Goal: Task Accomplishment & Management: Manage account settings

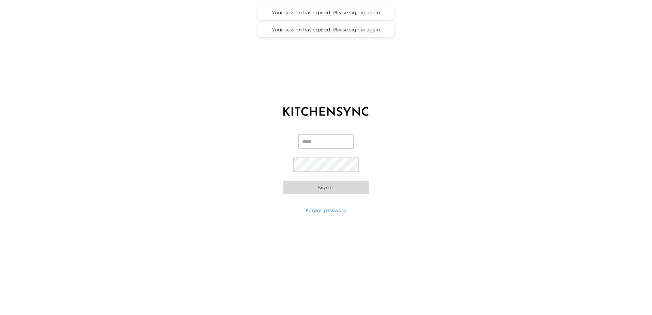
type input "**********"
click at [341, 188] on button "Sign in" at bounding box center [325, 188] width 85 height 14
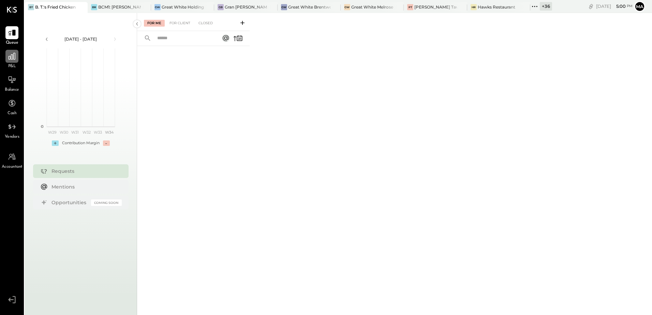
click at [13, 62] on div at bounding box center [11, 56] width 13 height 13
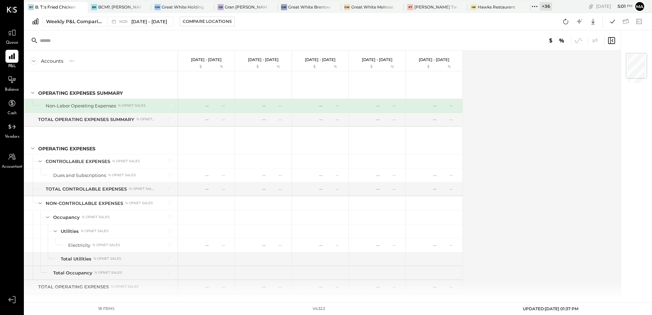
click at [545, 8] on div "+ 36" at bounding box center [545, 6] width 12 height 9
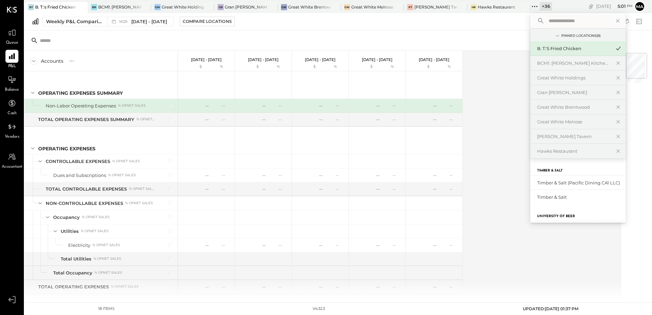
click at [550, 21] on input "text" at bounding box center [577, 21] width 63 height 12
type input "******"
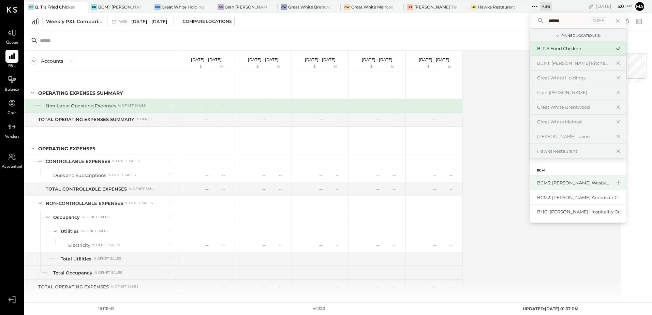
click at [568, 183] on div "BCM3: [PERSON_NAME] Westside Grill" at bounding box center [574, 183] width 74 height 6
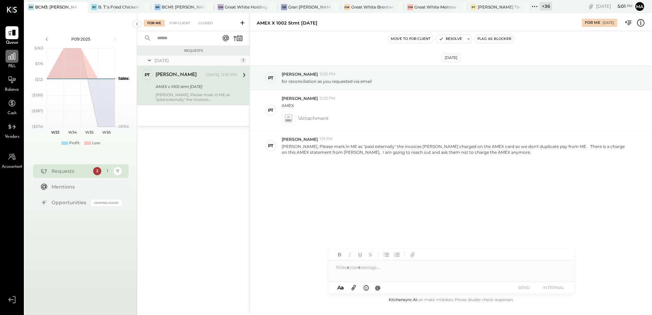
click at [12, 59] on icon at bounding box center [11, 56] width 9 height 9
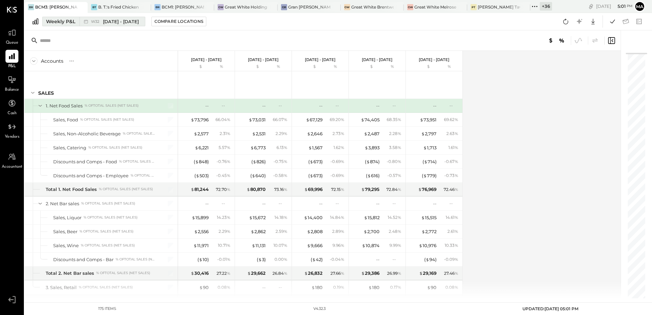
click at [57, 23] on div "Weekly P&L" at bounding box center [60, 21] width 29 height 7
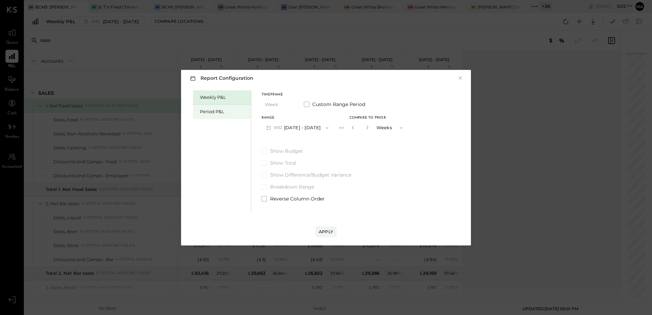
click at [200, 109] on div "Period P&L" at bounding box center [224, 111] width 48 height 6
click at [301, 128] on button "P09 Aug 14 - Sep 10, 2025" at bounding box center [296, 127] width 71 height 13
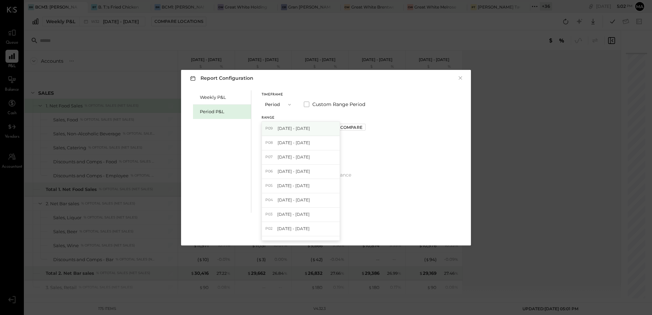
click at [297, 128] on span "Aug 14 - Sep 10, 2025" at bounding box center [293, 128] width 32 height 6
click at [297, 127] on button "P09 Aug 14 - Sep 10, 2025" at bounding box center [296, 127] width 71 height 13
click at [301, 146] on span "Jul 17 - Aug 13, 2025" at bounding box center [293, 143] width 32 height 6
click at [359, 129] on div "Compare" at bounding box center [351, 127] width 22 height 6
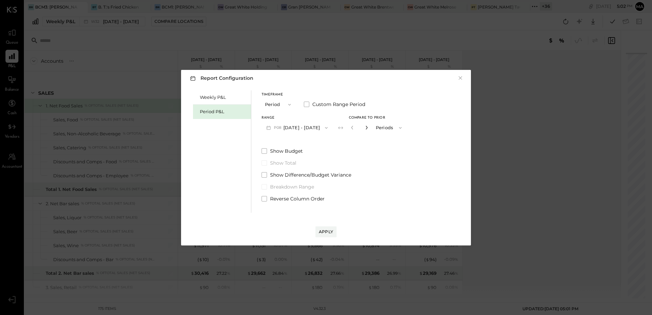
click at [367, 129] on icon "button" at bounding box center [366, 128] width 2 height 4
type input "*"
click at [333, 230] on div "Apply" at bounding box center [326, 232] width 14 height 6
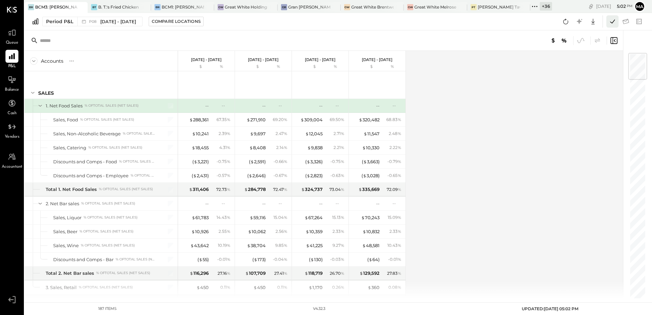
click at [609, 22] on icon at bounding box center [612, 21] width 9 height 9
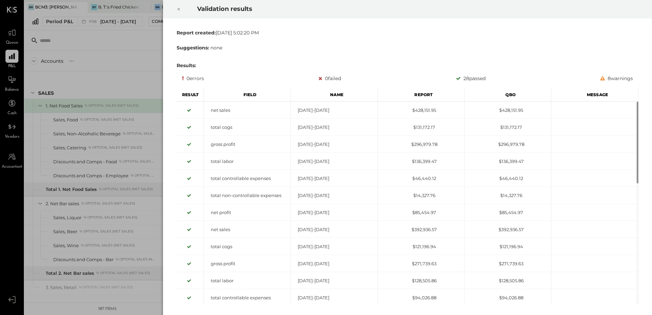
click at [180, 10] on icon at bounding box center [179, 9] width 4 height 8
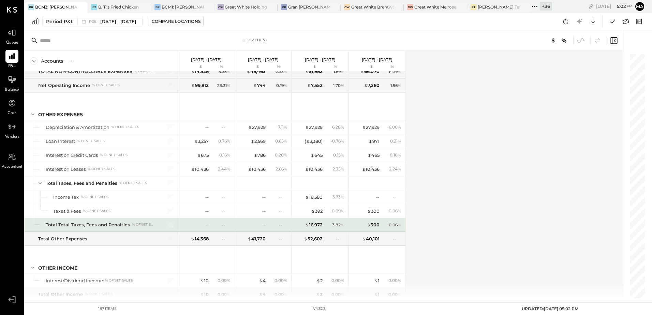
scroll to position [2206, 0]
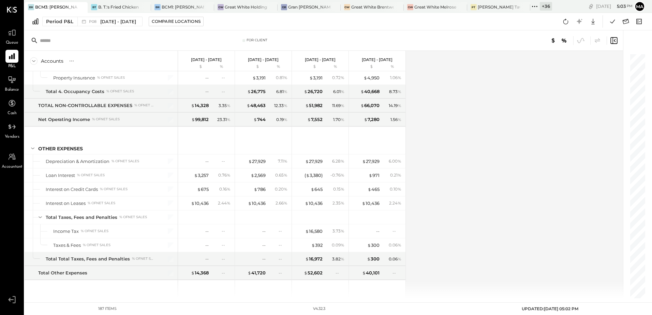
click at [542, 9] on div "+ 36" at bounding box center [545, 6] width 12 height 9
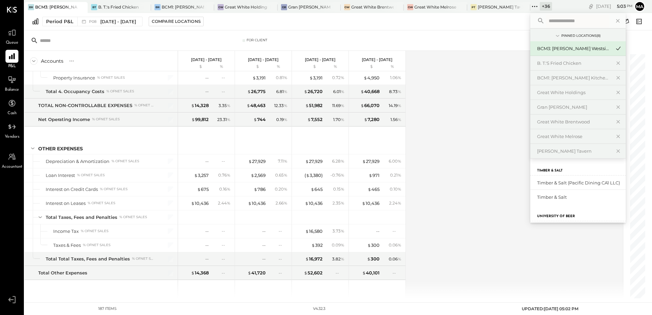
click at [548, 25] on input "text" at bounding box center [577, 21] width 63 height 12
type input "****"
click at [565, 78] on div "BCM1: [PERSON_NAME] Kitchen Bar Market" at bounding box center [574, 78] width 74 height 6
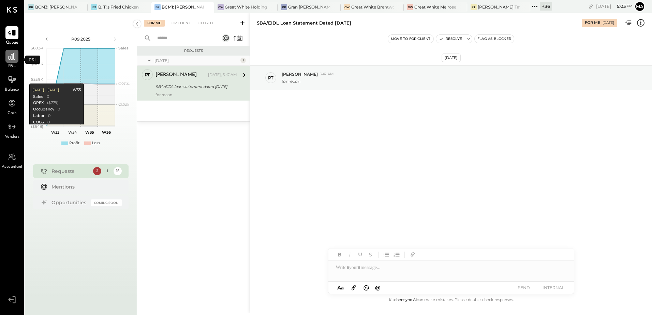
click at [13, 60] on icon at bounding box center [11, 56] width 9 height 9
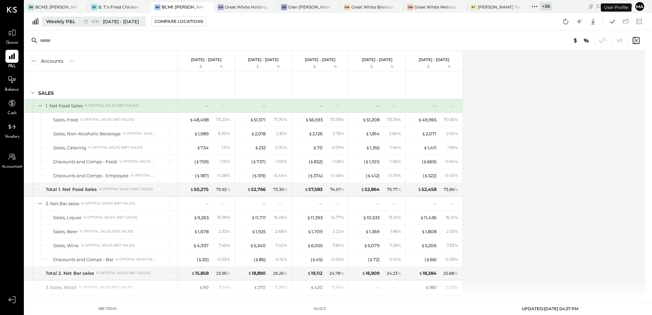
click at [63, 22] on div "Weekly P&L" at bounding box center [60, 21] width 29 height 7
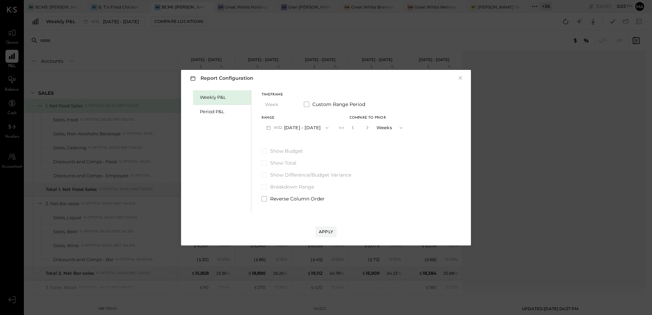
click at [218, 111] on div "Period P&L" at bounding box center [224, 111] width 48 height 6
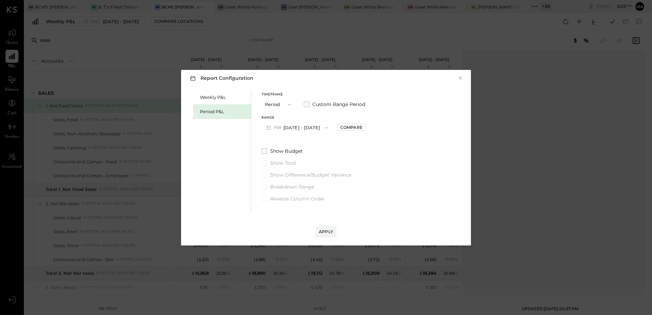
click at [301, 126] on button "P09 Aug 14 - Sep 10, 2025" at bounding box center [296, 127] width 71 height 13
click at [309, 143] on span "Jul 17 - Aug 13, 2025" at bounding box center [293, 143] width 32 height 6
click at [362, 129] on div "Compare" at bounding box center [351, 127] width 22 height 6
click at [368, 127] on icon "button" at bounding box center [366, 127] width 4 height 4
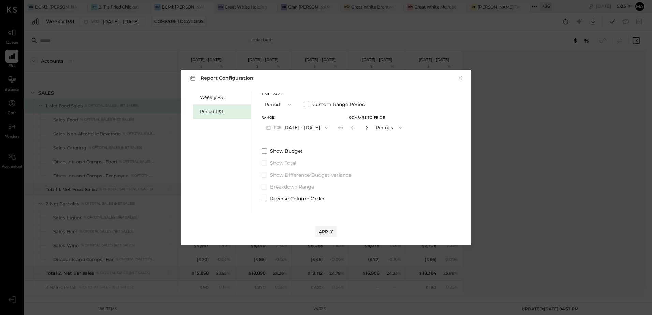
type input "*"
click at [322, 234] on div "Apply" at bounding box center [326, 232] width 14 height 6
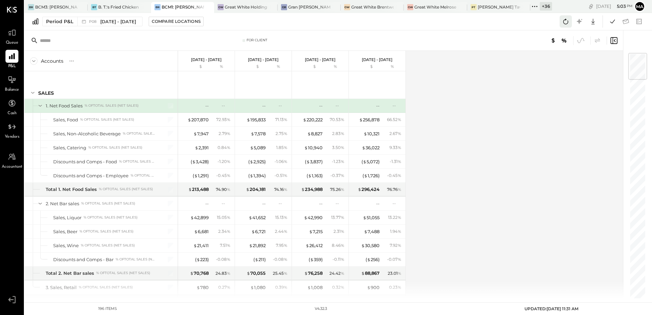
click at [563, 22] on icon at bounding box center [565, 21] width 9 height 9
click at [609, 23] on icon at bounding box center [612, 21] width 9 height 9
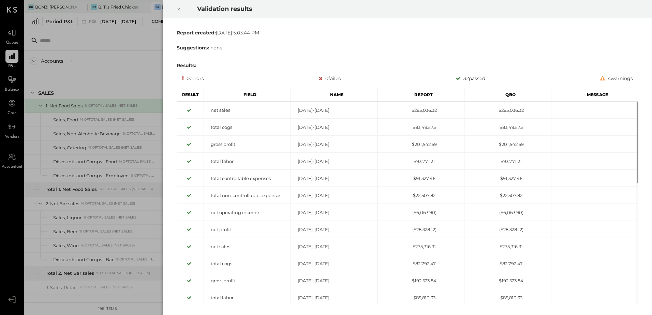
click at [176, 8] on div at bounding box center [178, 9] width 15 height 19
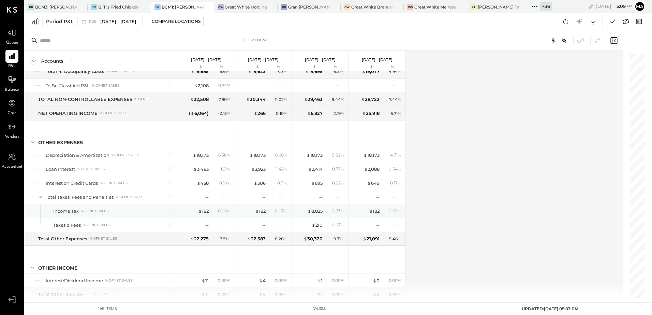
scroll to position [2298, 0]
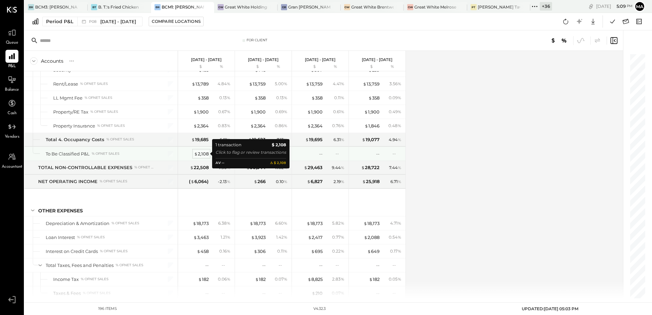
click at [200, 154] on div "$ 2,108" at bounding box center [201, 154] width 15 height 6
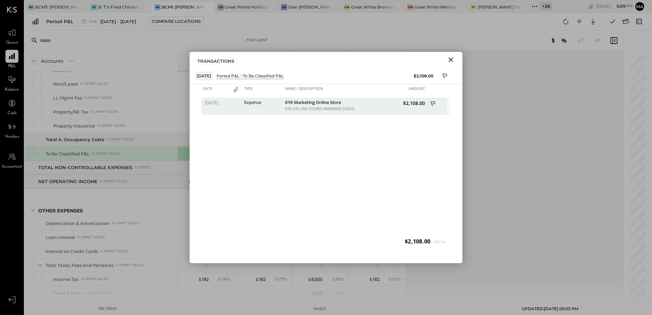
click at [434, 105] on icon at bounding box center [433, 104] width 6 height 9
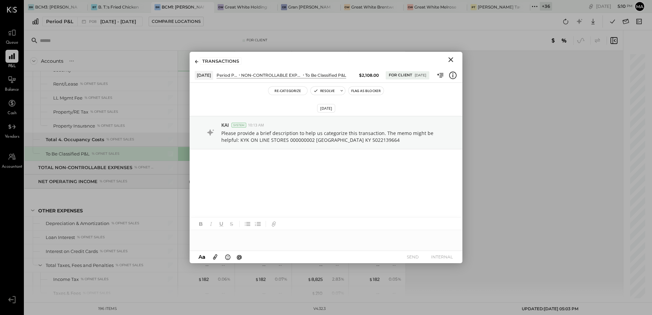
click at [411, 256] on button "SEND" at bounding box center [412, 256] width 27 height 9
click at [451, 62] on icon "Close" at bounding box center [450, 60] width 8 height 8
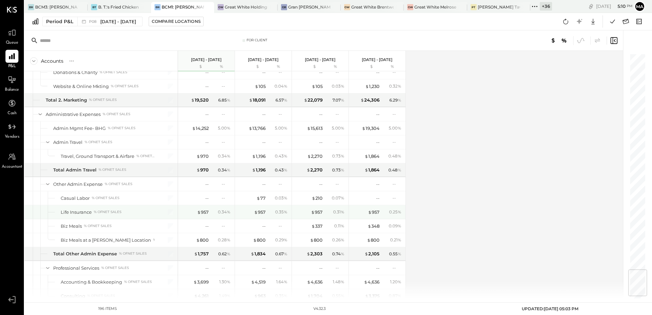
scroll to position [1786, 0]
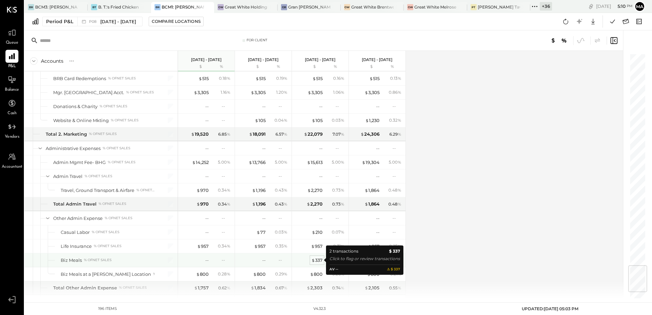
click at [315, 260] on span "$" at bounding box center [313, 259] width 4 height 5
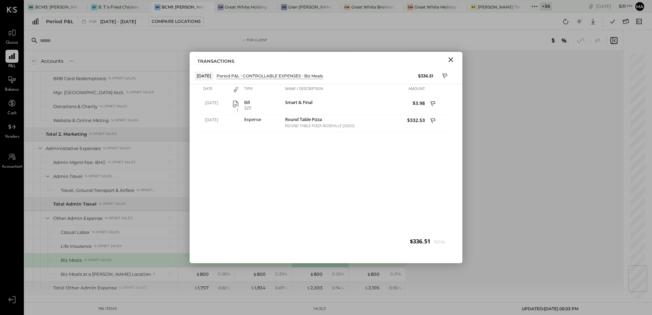
click at [448, 59] on icon "Close" at bounding box center [450, 60] width 8 height 8
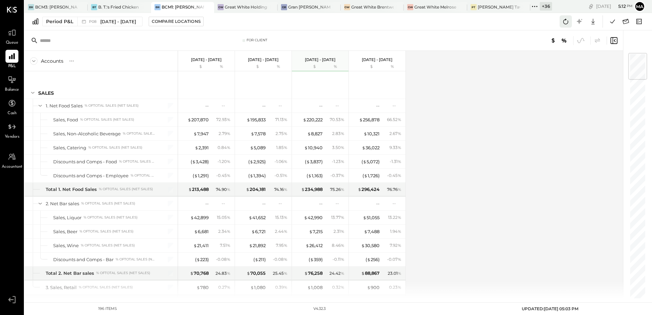
click at [565, 21] on icon at bounding box center [565, 21] width 9 height 9
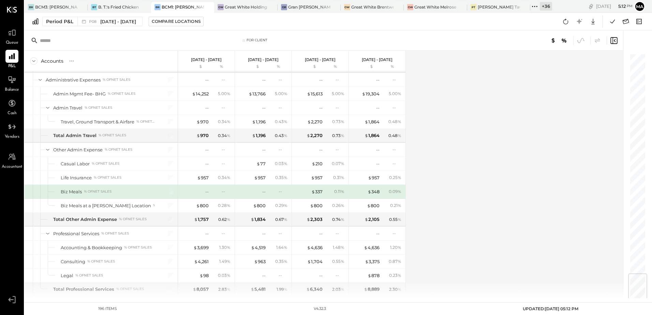
click at [488, 151] on div "Accounts S % GL Jul 17 - Aug 13, 2025 $ % Jun 19 - Jul 16, 2025 $ % May 22 - Ju…" at bounding box center [324, 174] width 599 height 247
drag, startPoint x: 592, startPoint y: 21, endPoint x: 592, endPoint y: 59, distance: 37.5
click at [592, 21] on icon at bounding box center [592, 21] width 9 height 9
click at [567, 63] on div "Excel" at bounding box center [571, 61] width 55 height 14
click at [441, 34] on div "For Client" at bounding box center [324, 40] width 598 height 20
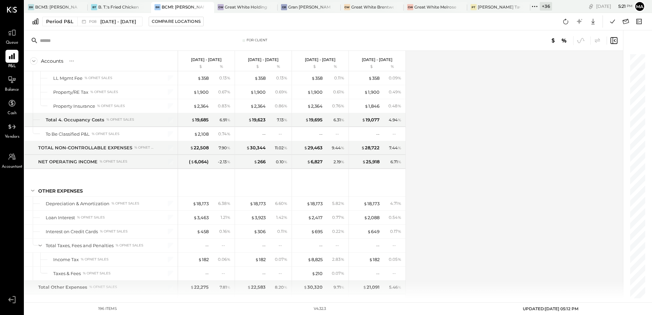
scroll to position [2351, 0]
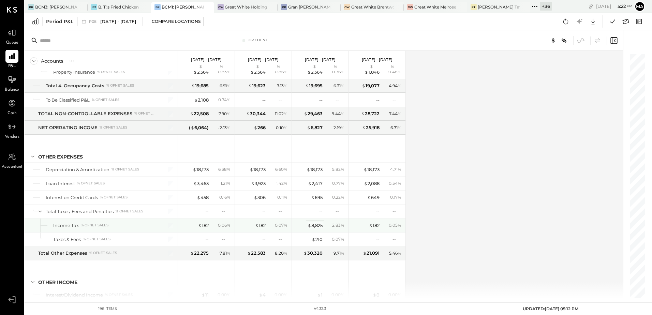
click at [315, 225] on div "$ 8,825" at bounding box center [314, 225] width 15 height 6
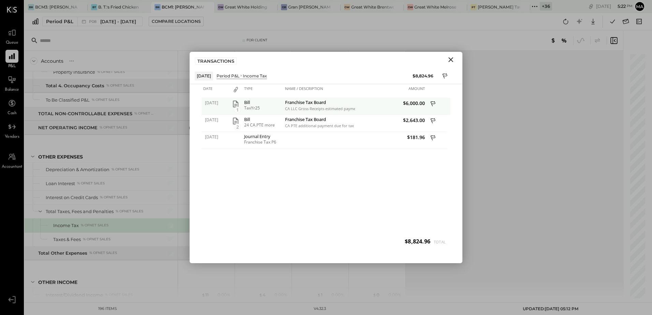
click at [435, 103] on icon at bounding box center [432, 103] width 5 height 5
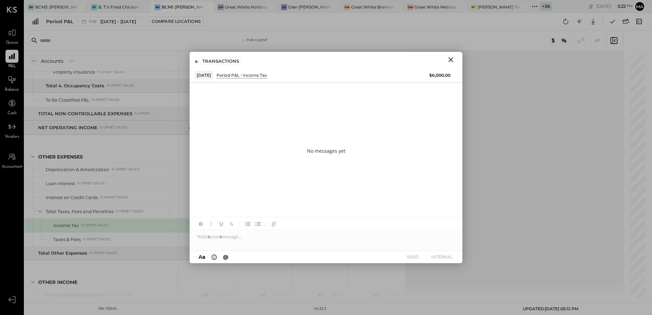
click at [451, 59] on icon "Close" at bounding box center [450, 59] width 5 height 5
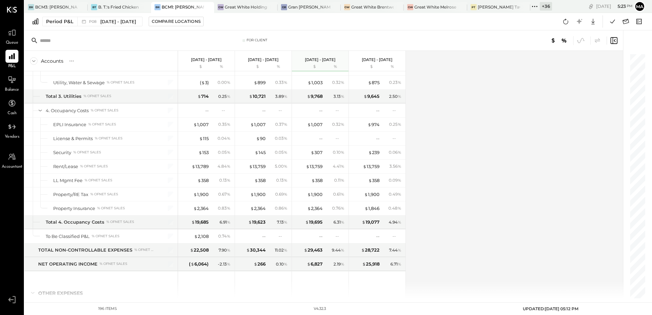
scroll to position [2011, 0]
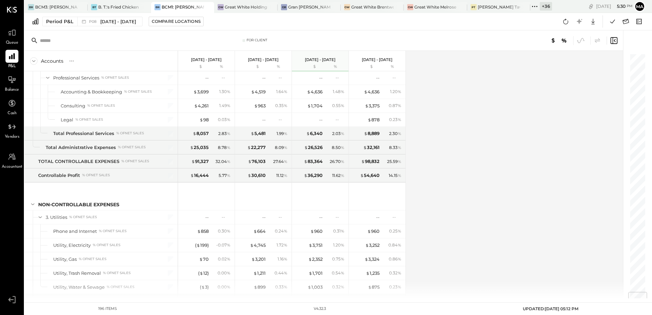
click at [548, 6] on div "+ 36" at bounding box center [545, 6] width 12 height 9
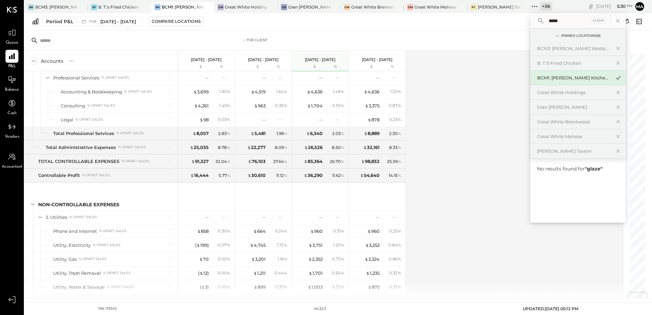
type input "*****"
click at [619, 20] on icon at bounding box center [617, 20] width 9 height 9
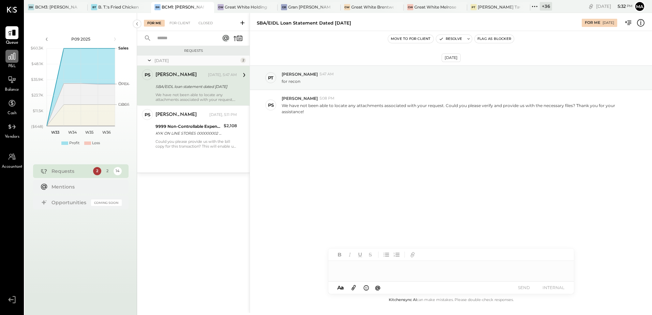
click at [11, 61] on div at bounding box center [11, 56] width 13 height 13
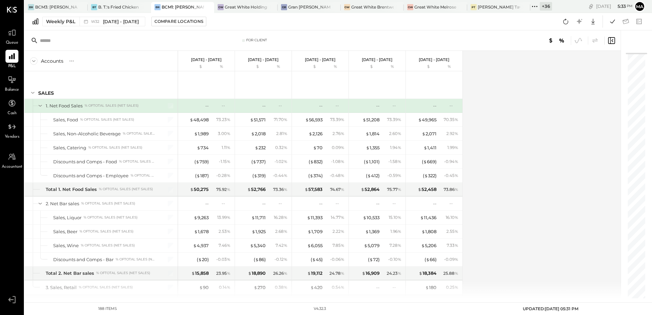
click at [67, 16] on div "Weekly P&L W32 Aug 7 - 13, 2025 Compare Locations Google Sheets Excel" at bounding box center [338, 21] width 627 height 17
click at [66, 23] on div "Weekly P&L" at bounding box center [60, 21] width 29 height 7
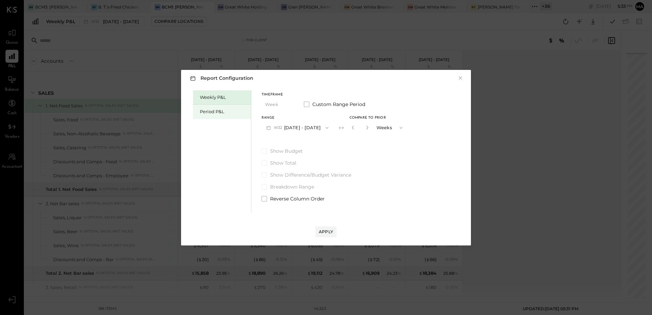
click at [206, 111] on div "Period P&L" at bounding box center [224, 111] width 48 height 6
click at [217, 97] on div "Weekly P&L" at bounding box center [224, 97] width 48 height 6
click at [319, 127] on button "W33 Aug 14 - 20, 2025" at bounding box center [297, 127] width 72 height 13
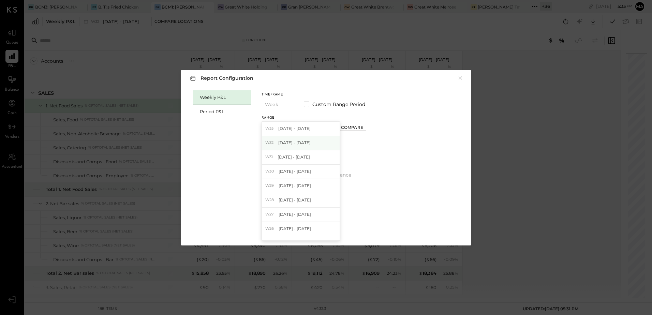
click at [299, 143] on span "Aug 7 - 13, 2025" at bounding box center [294, 143] width 32 height 6
click at [328, 232] on div "Apply" at bounding box center [326, 232] width 14 height 6
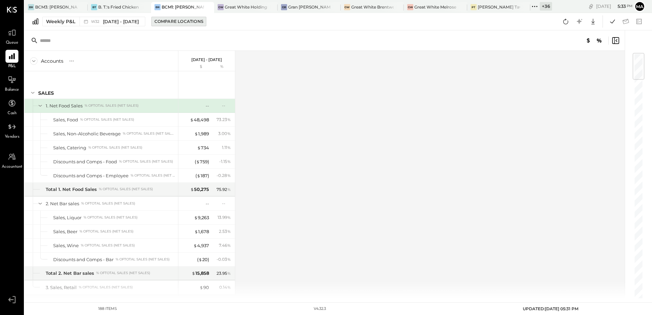
click at [182, 22] on div "Compare Locations" at bounding box center [178, 21] width 49 height 6
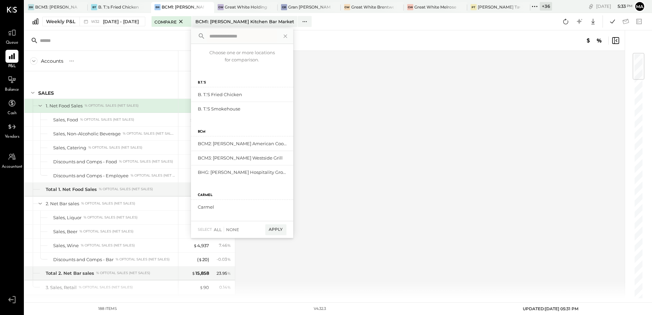
click at [226, 36] on input "text" at bounding box center [242, 36] width 70 height 12
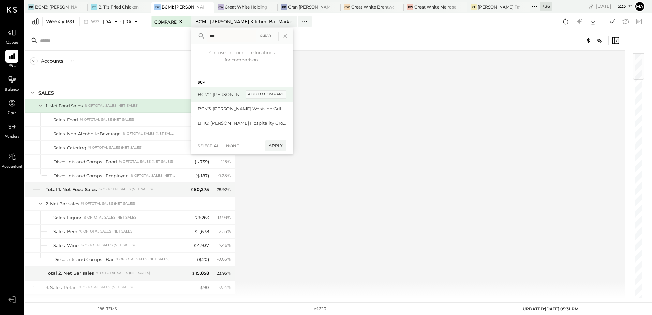
type input "***"
click at [258, 94] on div "add to compare" at bounding box center [265, 94] width 41 height 8
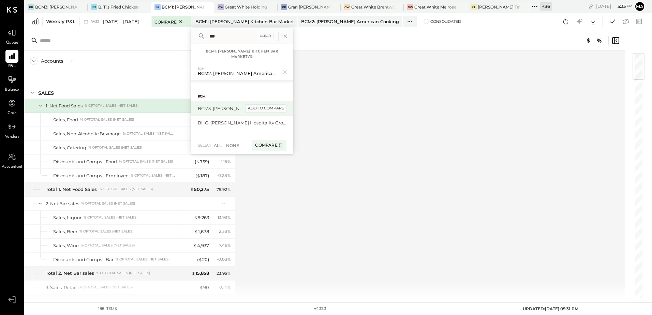
click at [266, 109] on div "add to compare" at bounding box center [265, 108] width 41 height 8
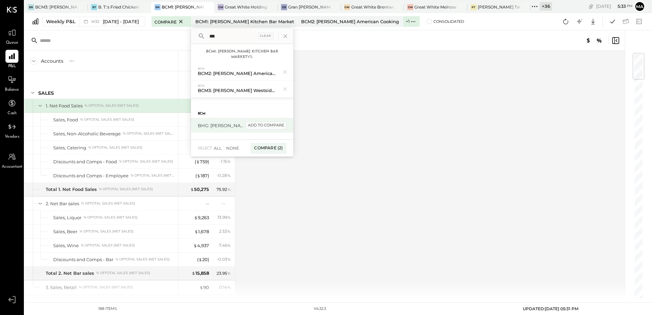
click at [271, 125] on div "add to compare" at bounding box center [265, 125] width 41 height 8
click at [267, 151] on div "Compare (3)" at bounding box center [267, 150] width 35 height 11
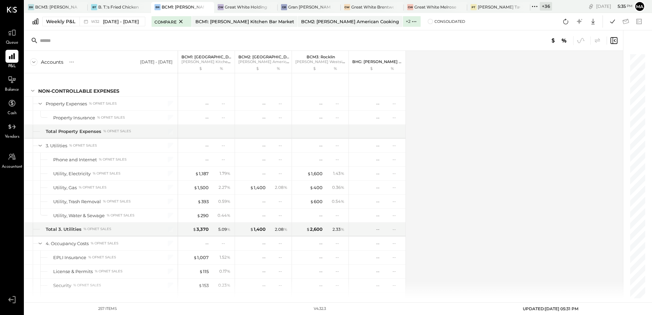
scroll to position [2640, 0]
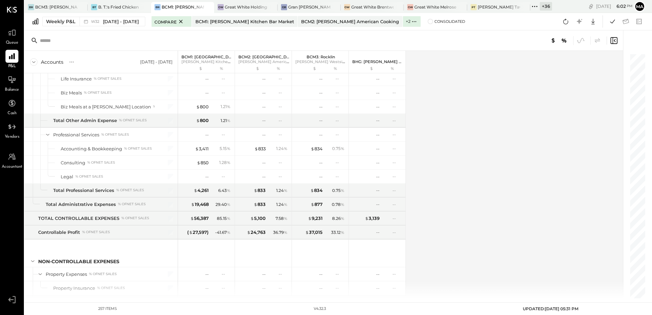
click at [549, 7] on div "+ 36" at bounding box center [545, 6] width 12 height 9
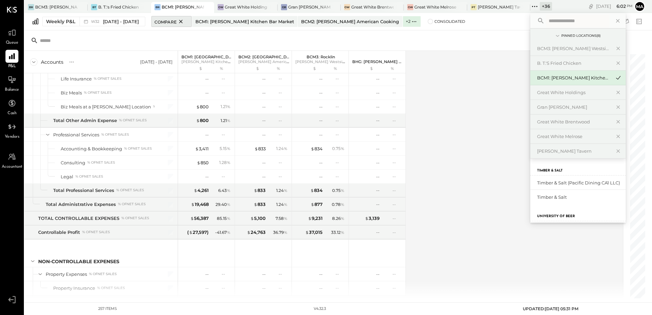
click at [178, 22] on icon at bounding box center [181, 21] width 9 height 8
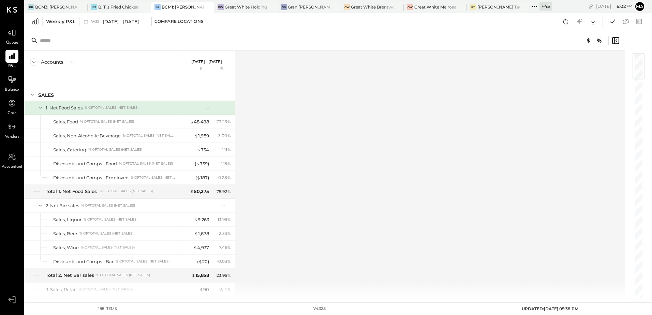
click at [550, 7] on div "+ 45" at bounding box center [545, 6] width 13 height 9
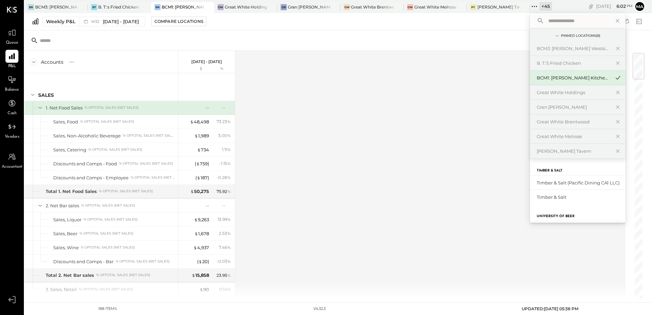
click at [569, 22] on input "text" at bounding box center [576, 21] width 63 height 12
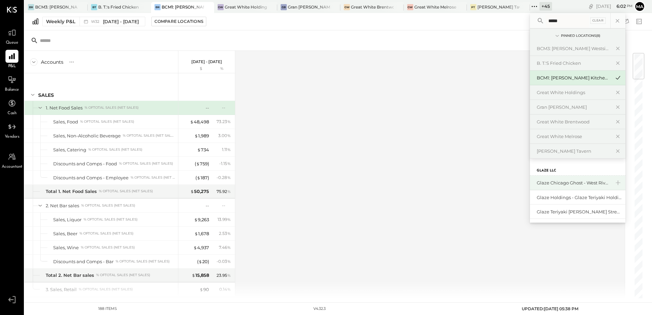
type input "*****"
click at [550, 181] on div "Glaze Chicago Ghost - West River Rice LLC" at bounding box center [573, 183] width 74 height 6
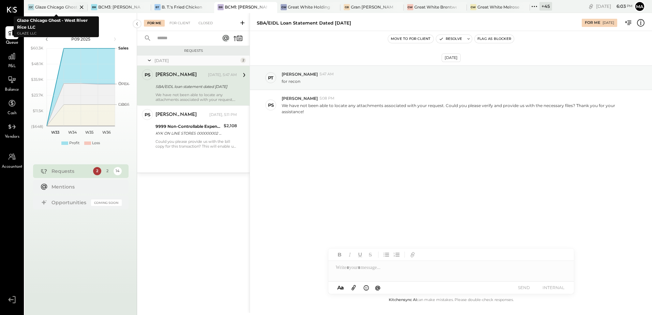
click at [49, 7] on div "Glaze Chicago Ghost - West River Rice LLC" at bounding box center [56, 7] width 42 height 6
click at [7, 62] on div at bounding box center [11, 56] width 13 height 13
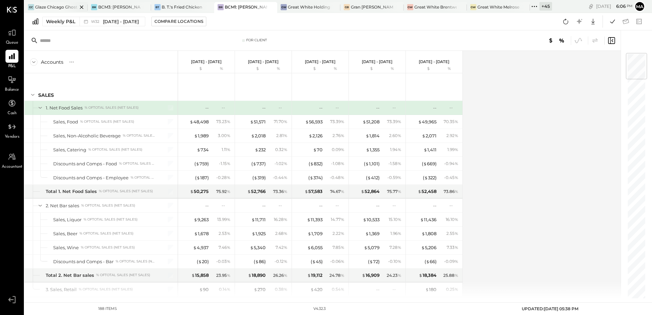
click at [51, 7] on div "Glaze Chicago Ghost - West River Rice LLC" at bounding box center [56, 7] width 42 height 6
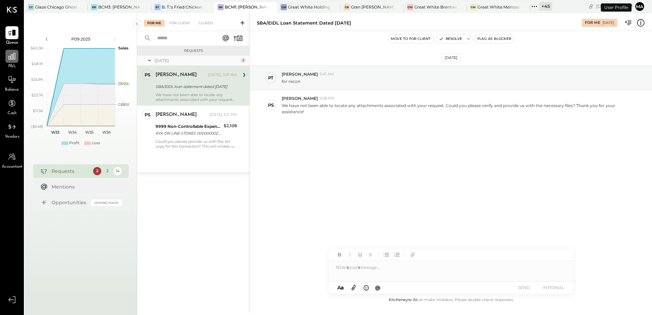
click at [7, 59] on icon at bounding box center [11, 56] width 9 height 9
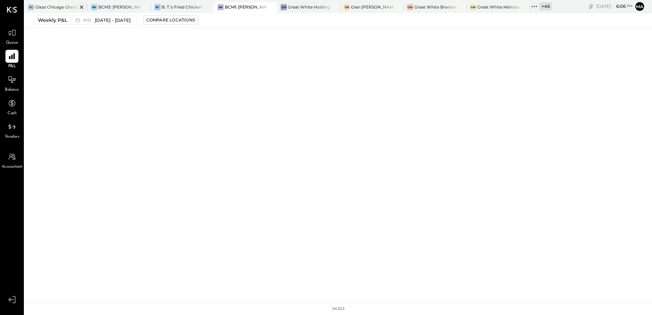
click at [61, 6] on div "Glaze Chicago Ghost - West River Rice LLC" at bounding box center [56, 7] width 42 height 6
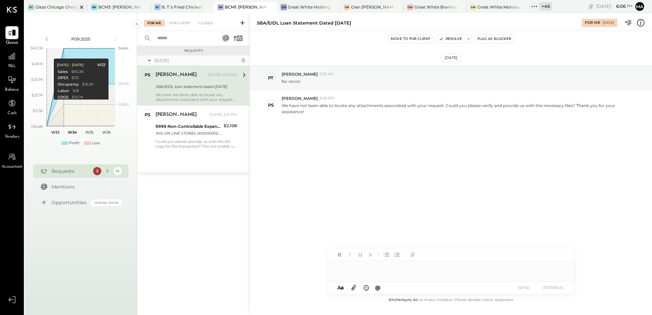
click at [51, 7] on div "Glaze Chicago Ghost - West River Rice LLC" at bounding box center [56, 7] width 42 height 6
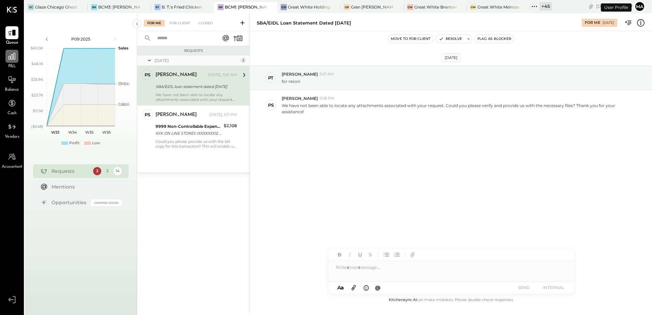
click at [11, 63] on div at bounding box center [11, 56] width 13 height 13
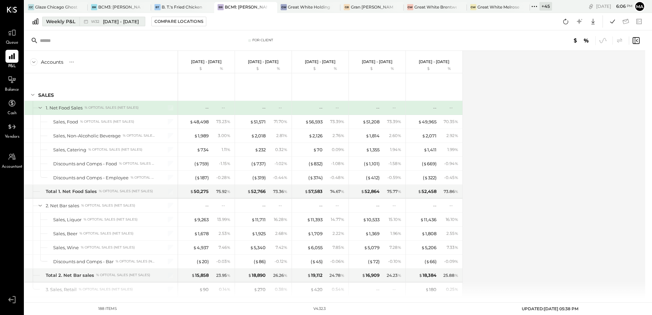
click at [78, 23] on button "Weekly P&L W32 Aug 7 - 13, 2025" at bounding box center [93, 22] width 103 height 10
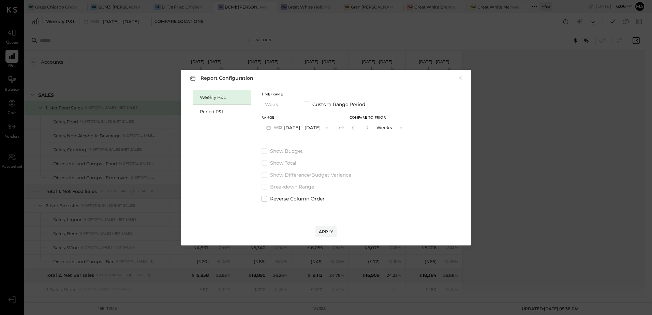
click at [292, 127] on button "W32 Aug 7 - 13, 2025" at bounding box center [297, 127] width 72 height 13
click at [300, 143] on span "[DATE] - [DATE]" at bounding box center [294, 143] width 32 height 6
click at [324, 232] on div "Apply" at bounding box center [326, 232] width 14 height 6
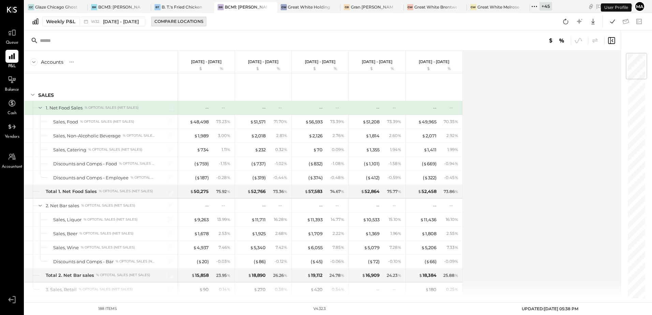
click at [179, 20] on div "Compare Locations" at bounding box center [178, 21] width 49 height 6
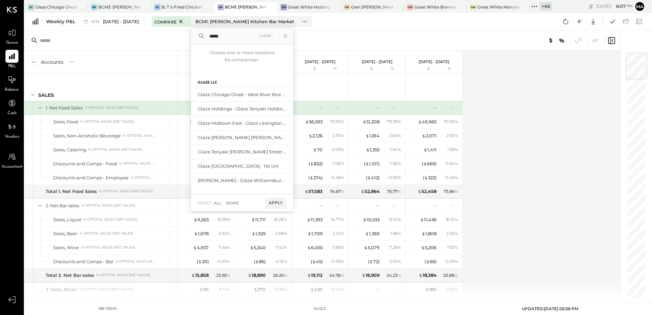
click at [227, 37] on input "*****" at bounding box center [232, 36] width 50 height 12
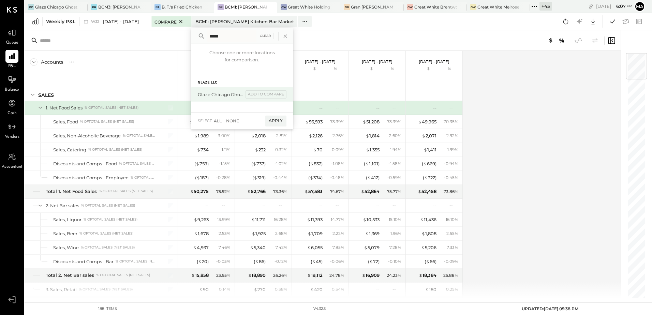
click at [242, 96] on div "Glaze Chicago Ghost - West River Rice LLC add to compare" at bounding box center [242, 94] width 102 height 14
click at [262, 92] on div "add to compare" at bounding box center [265, 94] width 41 height 8
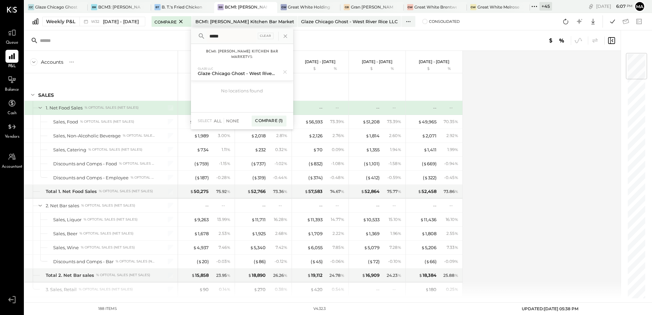
click at [235, 36] on input "*****" at bounding box center [232, 36] width 50 height 12
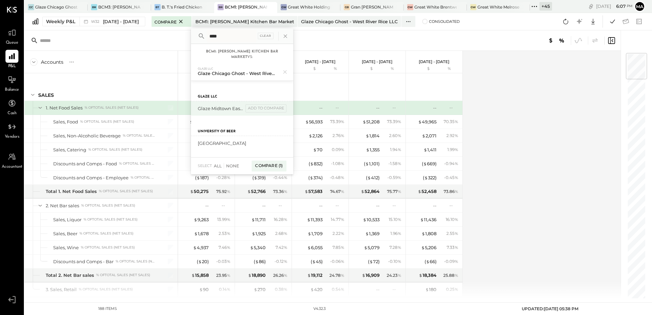
click at [224, 110] on div "Glaze Midtown East - Glaze Lexington One LLC" at bounding box center [221, 108] width 46 height 6
click at [224, 35] on input "****" at bounding box center [232, 36] width 50 height 12
click at [226, 109] on div "Glaze Teriyaki [PERSON_NAME] Street - [PERSON_NAME] River [PERSON_NAME] LLC" at bounding box center [221, 108] width 46 height 6
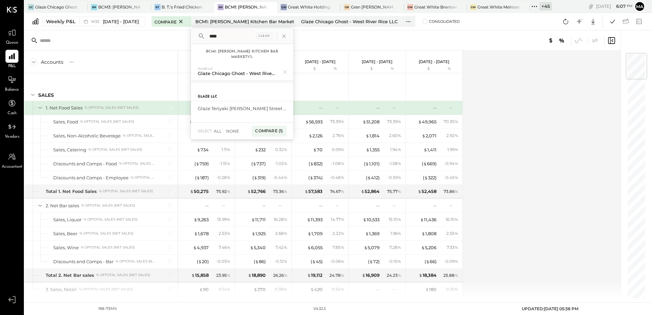
click at [226, 37] on input "****" at bounding box center [231, 36] width 49 height 12
click at [269, 108] on div "add to compare" at bounding box center [265, 108] width 41 height 8
click at [226, 39] on input "*****" at bounding box center [231, 36] width 49 height 12
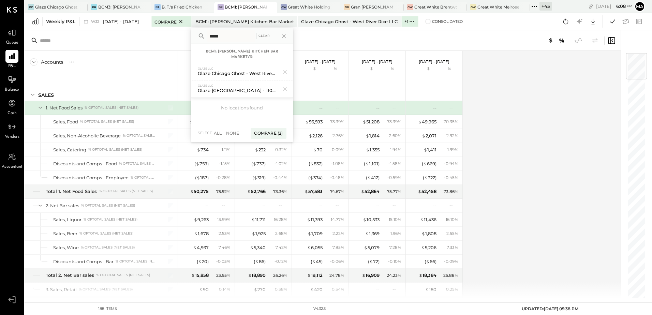
click at [226, 39] on input "*****" at bounding box center [231, 36] width 49 height 12
click at [258, 126] on div "add to compare" at bounding box center [265, 125] width 41 height 8
click at [228, 35] on input "*****" at bounding box center [231, 36] width 49 height 12
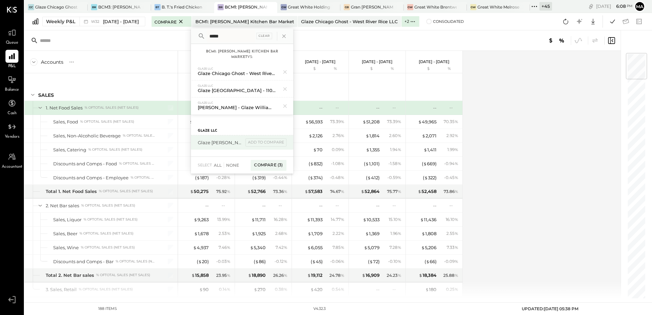
click at [239, 144] on div "Glaze [PERSON_NAME] [PERSON_NAME] LLC" at bounding box center [221, 142] width 46 height 6
click at [255, 144] on div "add to compare" at bounding box center [265, 142] width 41 height 8
click at [232, 39] on input "*****" at bounding box center [231, 36] width 49 height 12
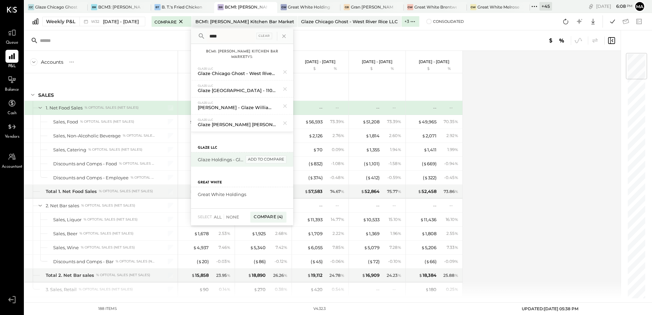
type input "****"
click at [263, 159] on div "add to compare" at bounding box center [265, 159] width 41 height 8
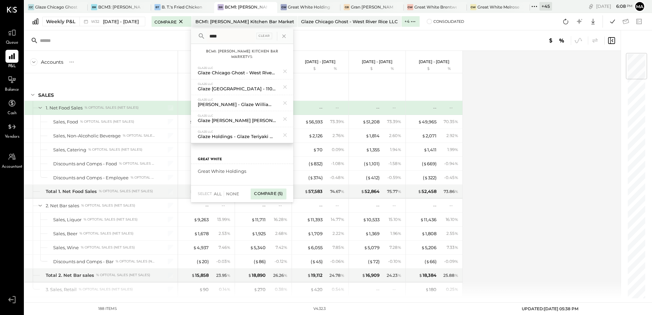
click at [267, 193] on div "Compare (5)" at bounding box center [267, 193] width 35 height 11
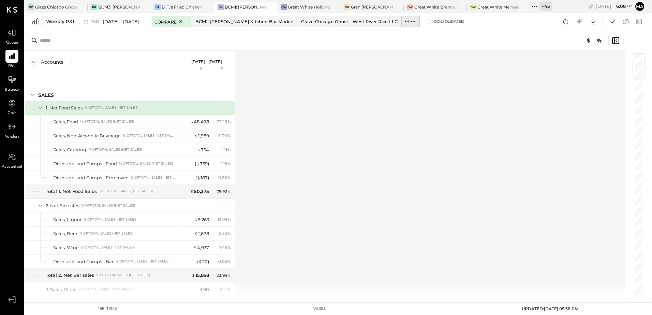
click at [409, 21] on label "+ 4" at bounding box center [406, 21] width 5 height 6
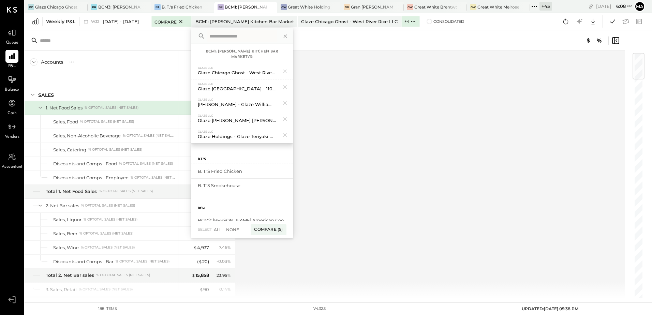
click at [341, 147] on div "Accounts S % GL Aug 7 - 13, 2025 $ % SALES 1. Net Food Sales % of TOTAL SALES (…" at bounding box center [325, 174] width 601 height 247
click at [398, 118] on div "Accounts S % GL Aug 7 - 13, 2025 $ % SALES 1. Net Food Sales % of TOTAL SALES (…" at bounding box center [325, 174] width 601 height 247
click at [10, 59] on icon at bounding box center [12, 56] width 6 height 6
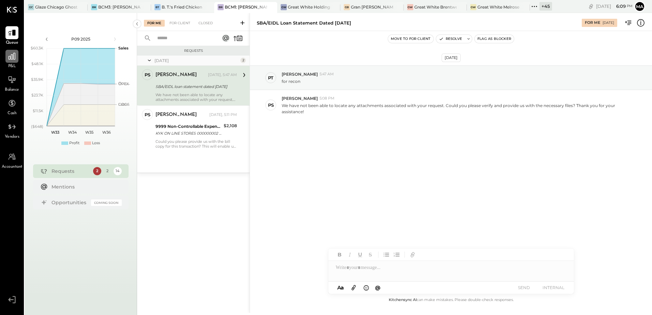
click at [10, 57] on icon at bounding box center [11, 56] width 9 height 9
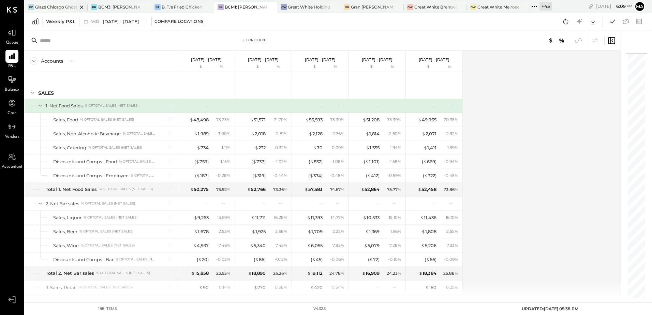
click at [65, 6] on div at bounding box center [76, 7] width 24 height 10
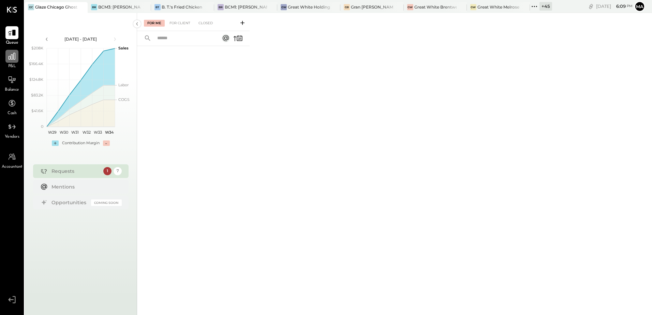
click at [14, 58] on icon at bounding box center [11, 56] width 9 height 9
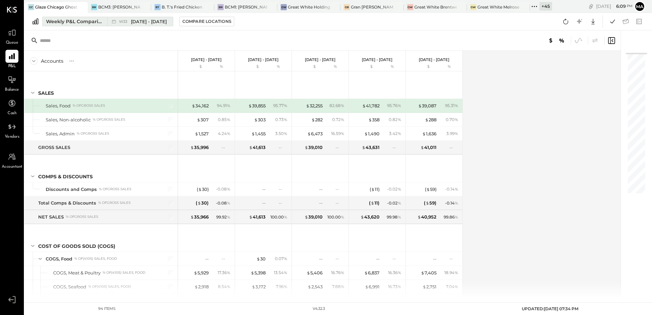
click at [85, 22] on div "Weekly P&L Comparison" at bounding box center [74, 21] width 57 height 7
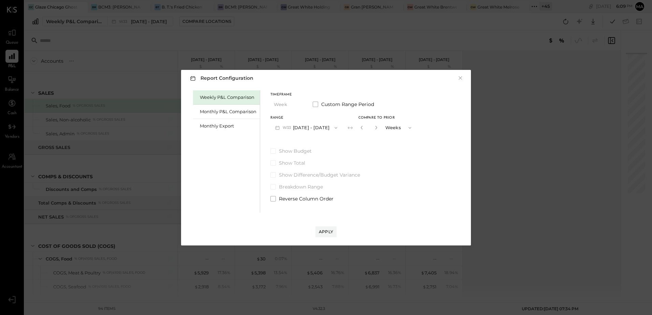
click at [298, 127] on button "W33 Aug 11 - 17, 2025" at bounding box center [306, 127] width 72 height 13
click at [308, 143] on span "[DATE] - [DATE]" at bounding box center [303, 143] width 32 height 6
click at [313, 127] on button "W33 Aug 11 - 17, 2025" at bounding box center [306, 127] width 72 height 13
click at [318, 143] on span "[DATE] - [DATE]" at bounding box center [303, 143] width 32 height 6
click at [325, 232] on div "Apply" at bounding box center [326, 232] width 14 height 6
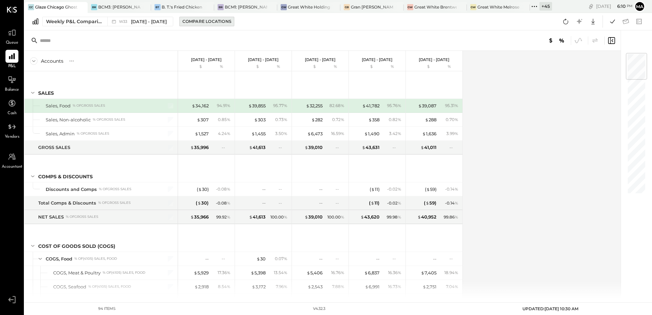
click at [211, 20] on div "Compare Locations" at bounding box center [206, 21] width 49 height 6
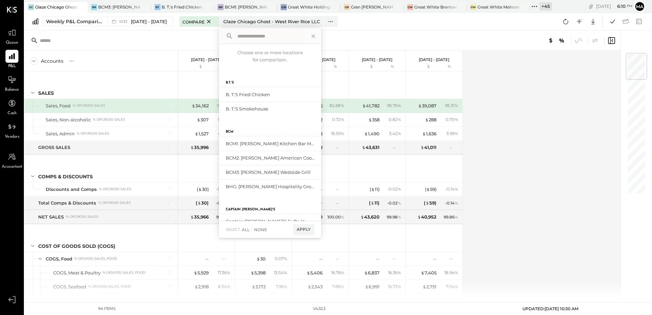
click at [237, 35] on input "text" at bounding box center [269, 36] width 70 height 12
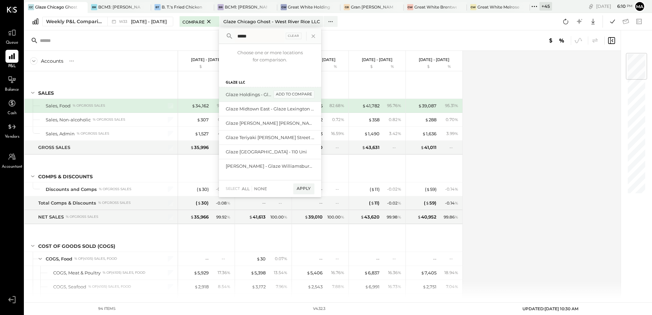
type input "*****"
click at [280, 95] on div "add to compare" at bounding box center [293, 94] width 41 height 8
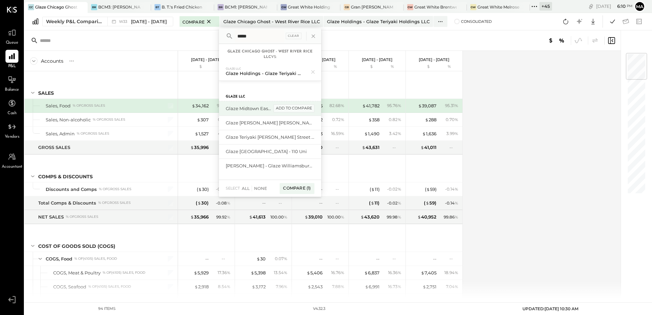
click at [285, 108] on div "add to compare" at bounding box center [293, 108] width 41 height 8
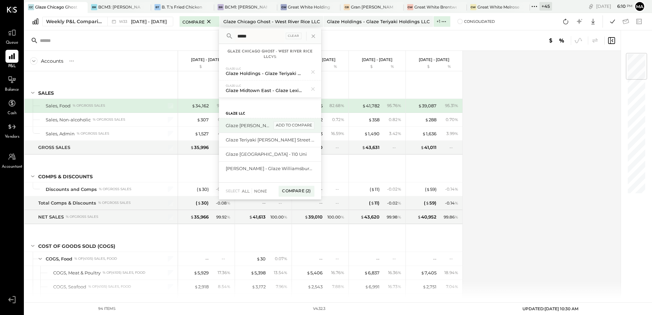
click at [290, 124] on div "add to compare" at bounding box center [293, 125] width 41 height 8
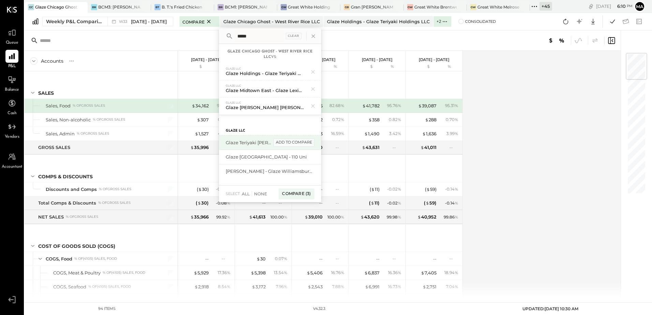
click at [293, 142] on div "add to compare" at bounding box center [293, 142] width 41 height 8
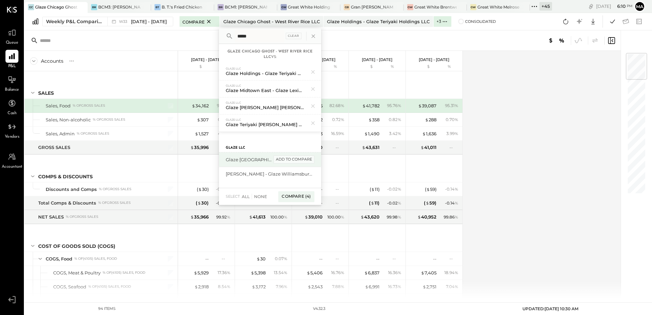
click at [292, 159] on div "add to compare" at bounding box center [293, 159] width 41 height 8
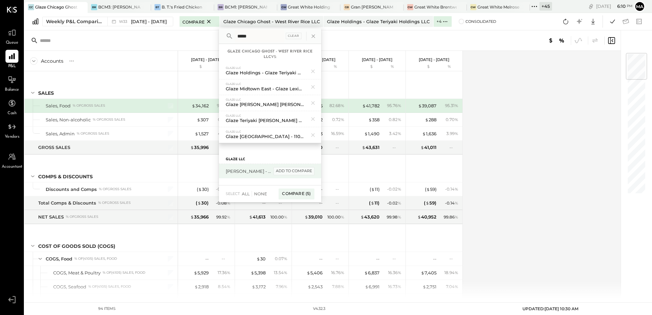
click at [295, 170] on div "add to compare" at bounding box center [293, 171] width 41 height 8
click at [292, 179] on div "Compare (6)" at bounding box center [295, 178] width 35 height 11
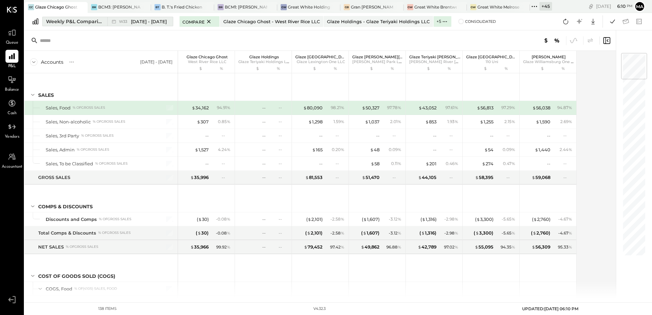
click at [137, 23] on span "[DATE] - [DATE]" at bounding box center [149, 21] width 36 height 6
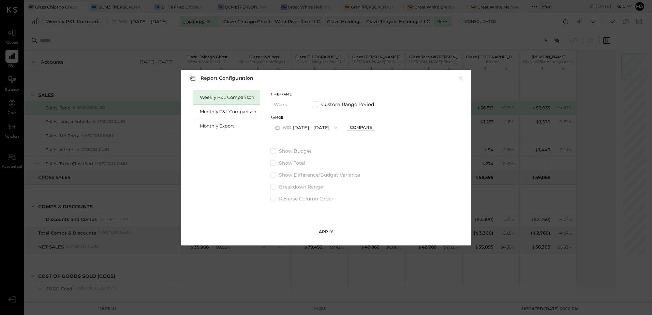
click at [323, 232] on div "Apply" at bounding box center [326, 232] width 14 height 6
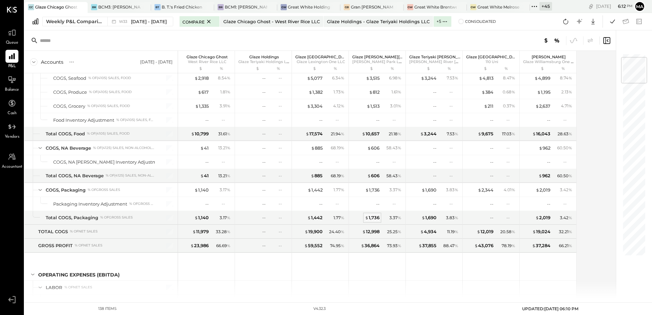
scroll to position [34, 0]
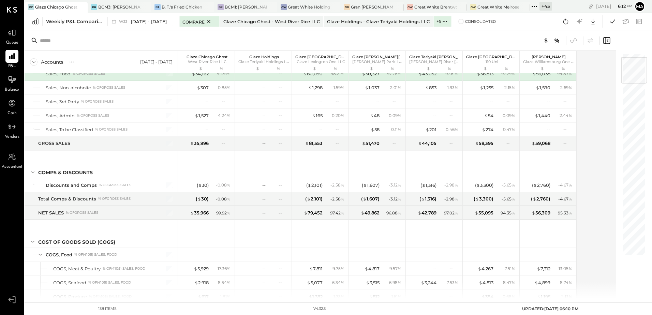
click at [546, 7] on div "+ 45" at bounding box center [545, 6] width 13 height 9
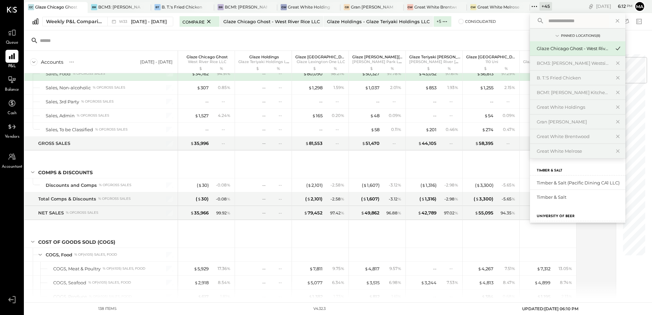
click at [550, 23] on input "text" at bounding box center [576, 21] width 63 height 12
type input "*"
click at [620, 22] on icon at bounding box center [617, 20] width 9 height 9
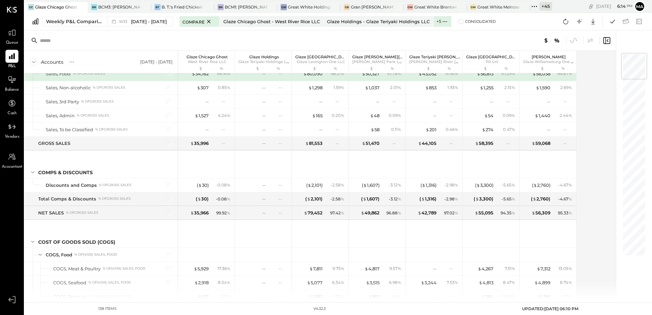
scroll to position [0, 0]
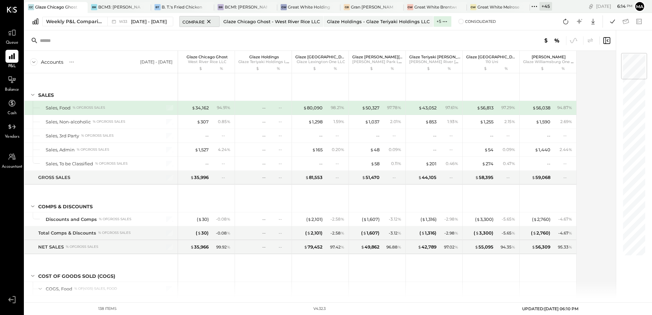
click at [206, 21] on icon at bounding box center [208, 21] width 9 height 8
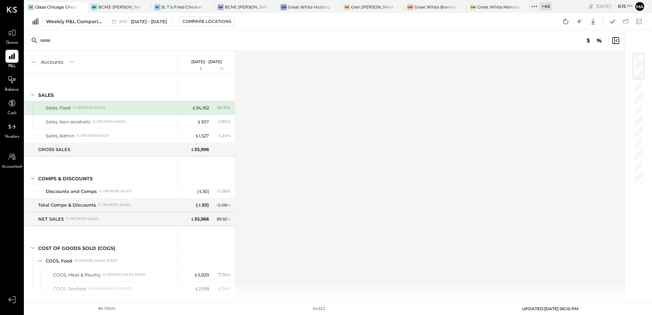
click at [546, 7] on div "+ 45" at bounding box center [545, 6] width 13 height 9
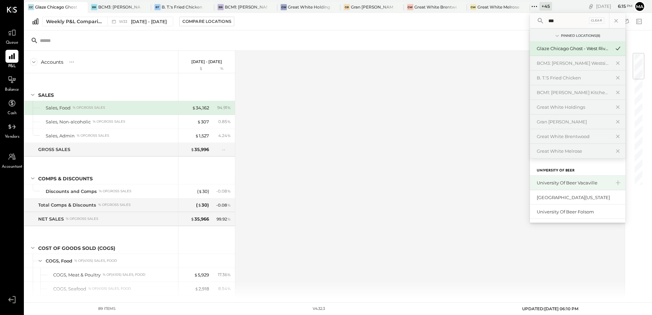
type input "***"
click at [568, 184] on div "University of Beer Vacaville" at bounding box center [573, 183] width 74 height 6
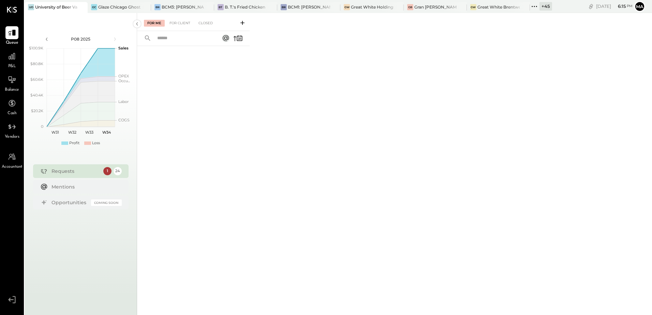
click at [546, 6] on div "+ 45" at bounding box center [545, 6] width 13 height 9
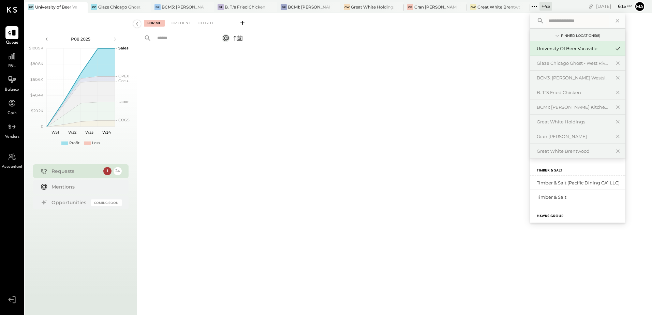
click at [555, 18] on input "text" at bounding box center [576, 21] width 63 height 12
type input "***"
click at [583, 184] on div "[GEOGRAPHIC_DATA][US_STATE]" at bounding box center [573, 183] width 74 height 6
click at [582, 196] on div "University of Beer Folsom" at bounding box center [573, 197] width 74 height 6
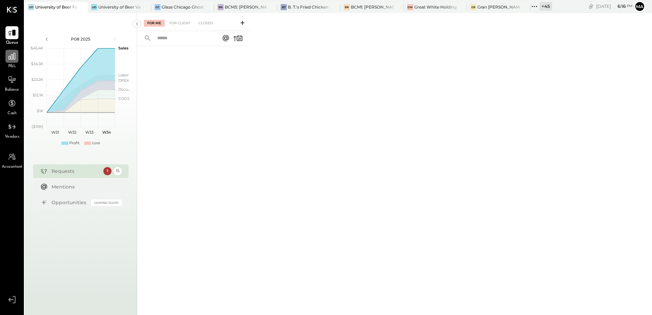
click at [10, 58] on icon at bounding box center [11, 56] width 9 height 9
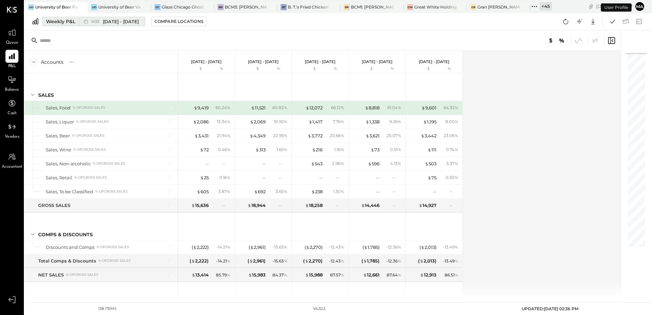
click at [112, 19] on span "[DATE] - [DATE]" at bounding box center [121, 21] width 36 height 6
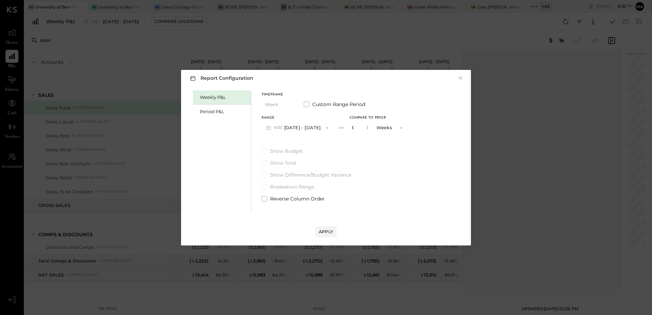
click at [351, 126] on icon "button" at bounding box center [353, 127] width 4 height 4
type input "*"
click at [351, 126] on icon "button" at bounding box center [353, 127] width 4 height 4
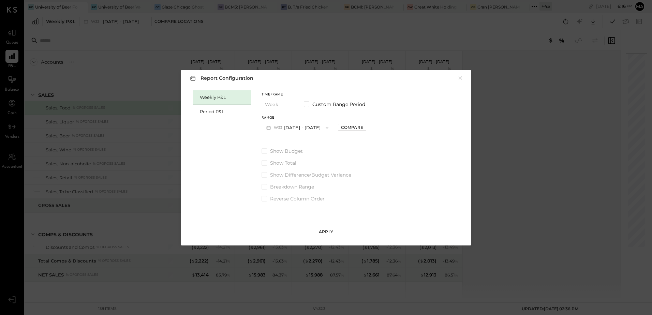
click at [328, 232] on div "Apply" at bounding box center [326, 232] width 14 height 6
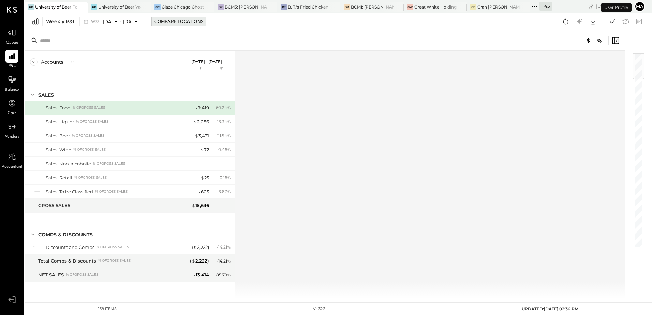
click at [172, 21] on div "Compare Locations" at bounding box center [178, 21] width 49 height 6
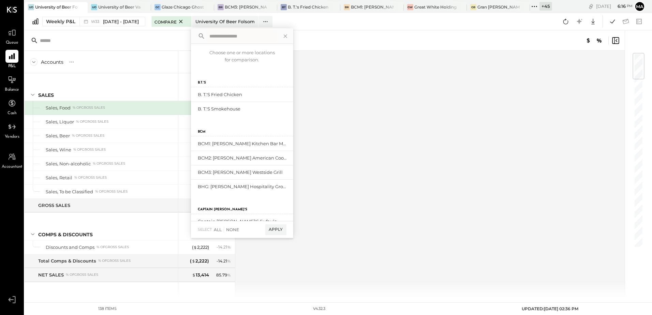
click at [216, 40] on input "text" at bounding box center [242, 36] width 70 height 12
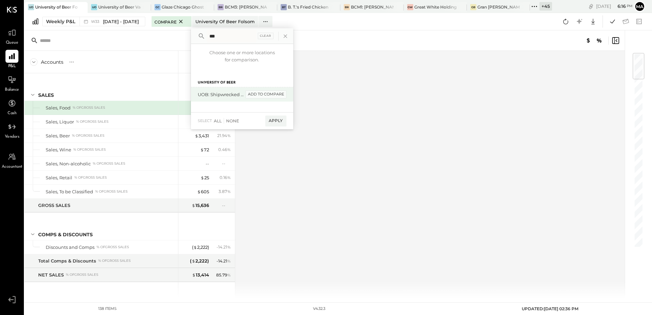
click at [267, 95] on div "add to compare" at bounding box center [265, 94] width 41 height 8
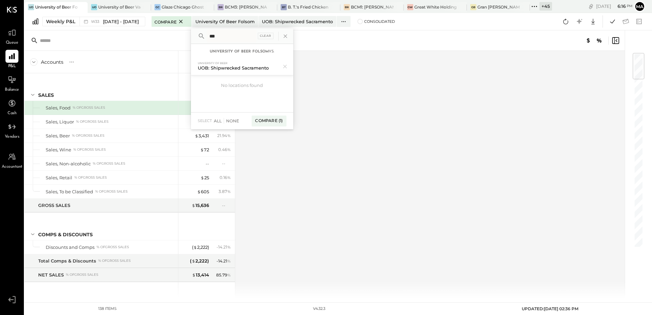
click at [224, 38] on input "***" at bounding box center [232, 36] width 50 height 12
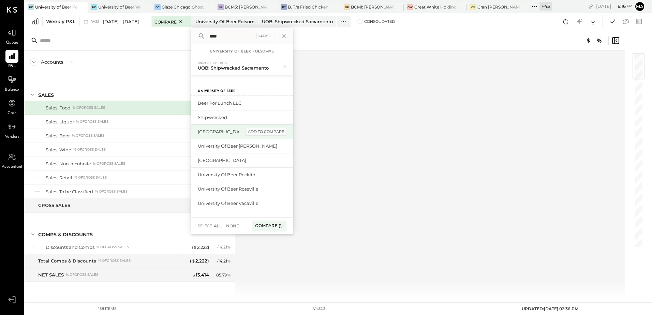
type input "****"
click at [272, 132] on div "add to compare" at bounding box center [265, 132] width 41 height 8
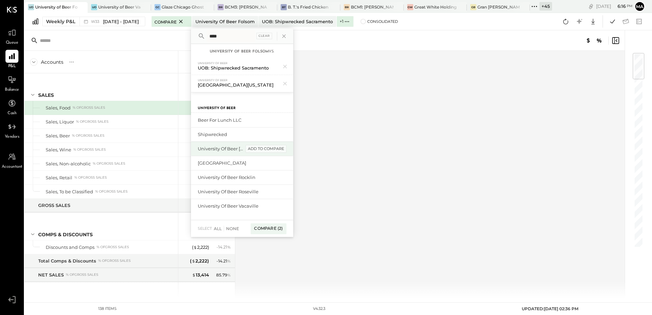
click at [269, 150] on div "add to compare" at bounding box center [265, 149] width 41 height 8
click at [268, 151] on div "add to compare" at bounding box center [265, 152] width 41 height 8
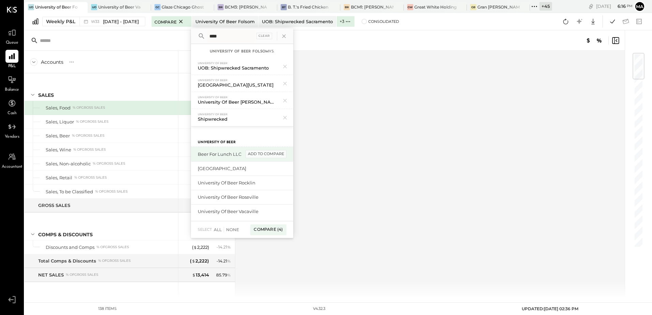
click at [269, 155] on div "add to compare" at bounding box center [265, 154] width 41 height 8
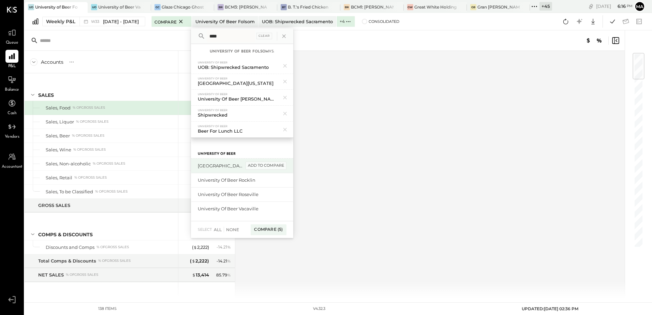
click at [271, 167] on div "add to compare" at bounding box center [265, 166] width 41 height 8
click at [266, 167] on div "add to compare" at bounding box center [265, 166] width 41 height 8
click at [267, 167] on div "add to compare" at bounding box center [265, 166] width 41 height 8
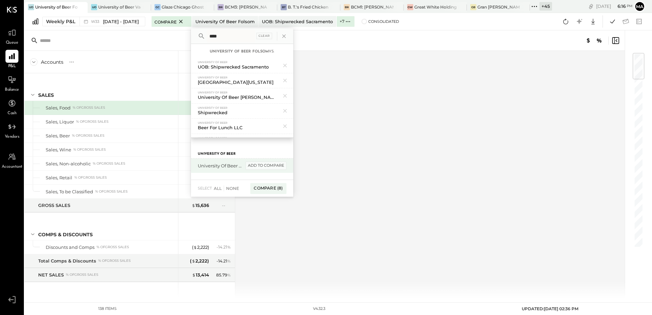
click at [263, 166] on div "add to compare" at bounding box center [265, 166] width 41 height 8
click at [263, 174] on div "Compare (9)" at bounding box center [267, 173] width 35 height 11
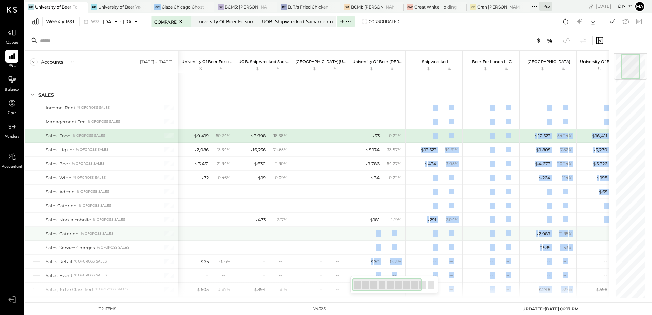
drag, startPoint x: 580, startPoint y: 236, endPoint x: 363, endPoint y: 236, distance: 216.4
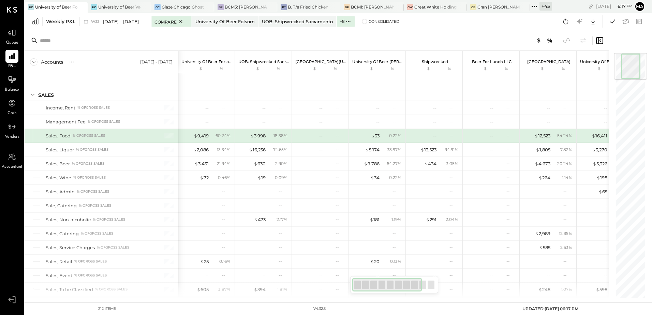
click at [214, 311] on div "212 items v 4.32.3 UPDATED: 08/19/2025 06:17 PM" at bounding box center [338, 309] width 491 height 12
drag, startPoint x: 123, startPoint y: 315, endPoint x: 529, endPoint y: 320, distance: 406.3
click at [529, 315] on html "Queue P&L Balance Cash Vendors Accountant v 4.32.3 Uo University of Beer Folsom…" at bounding box center [326, 157] width 652 height 315
drag, startPoint x: 529, startPoint y: 320, endPoint x: 653, endPoint y: 315, distance: 123.5
click at [651, 315] on html "Queue P&L Balance Cash Vendors Accountant v 4.32.3 Uo University of Beer Folsom…" at bounding box center [326, 157] width 652 height 315
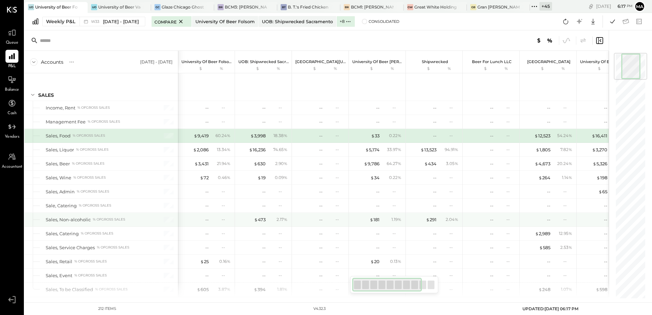
click at [74, 225] on div "Sales, Non-alcoholic % of GROSS SALES" at bounding box center [101, 220] width 153 height 14
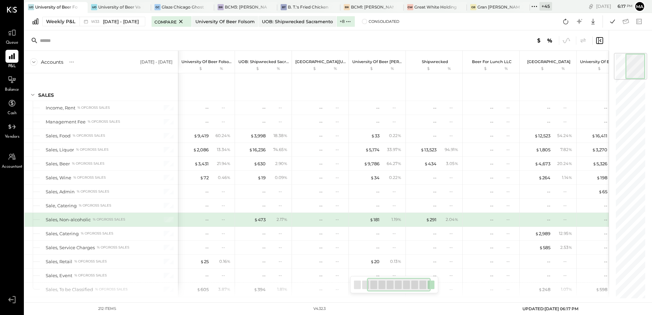
scroll to position [0, 138]
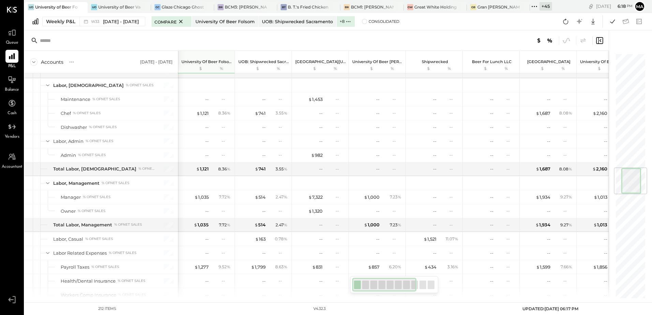
scroll to position [954, 0]
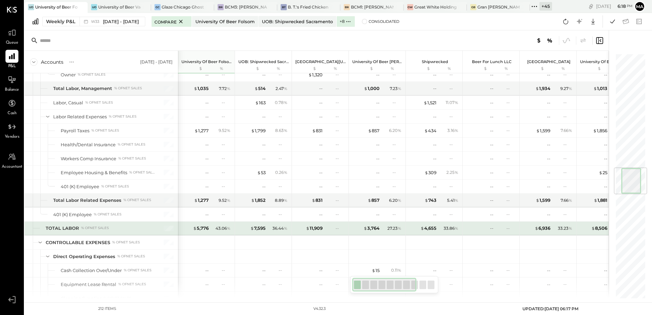
click at [87, 229] on div "% of NET SALES" at bounding box center [95, 228] width 28 height 5
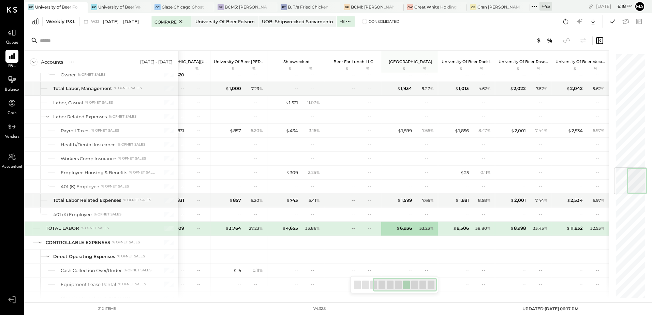
scroll to position [0, 97]
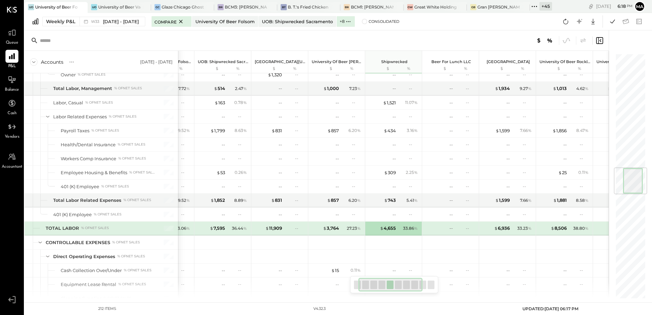
scroll to position [0, 97]
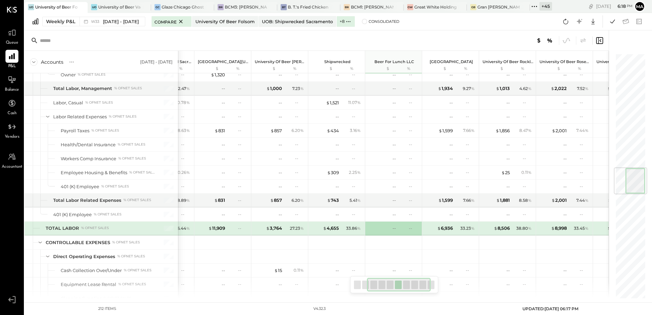
scroll to position [0, 138]
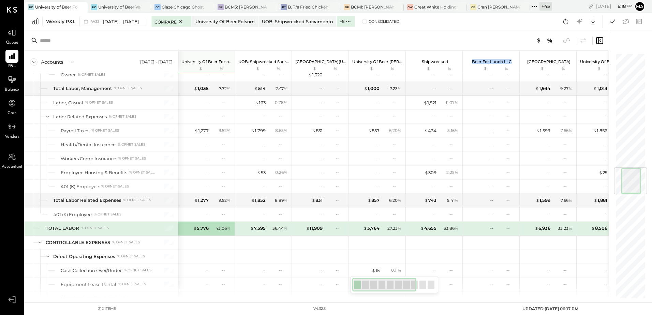
drag, startPoint x: 462, startPoint y: 61, endPoint x: 511, endPoint y: 62, distance: 48.4
click at [511, 62] on div "Beer for Lunch LLC" at bounding box center [490, 61] width 57 height 5
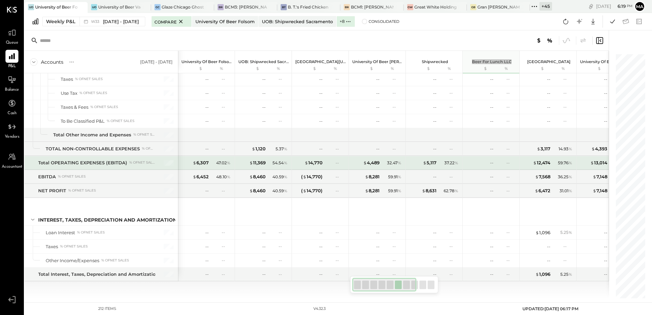
scroll to position [2177, 0]
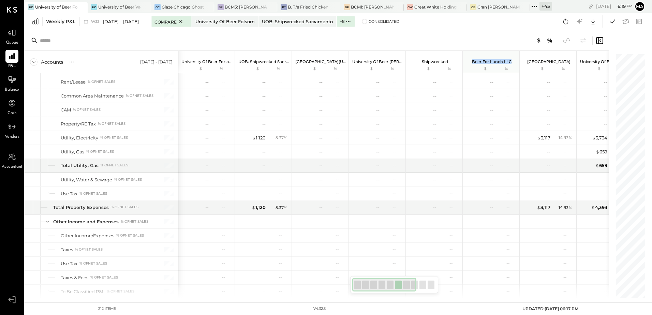
click at [418, 285] on div at bounding box center [394, 284] width 88 height 17
click at [424, 285] on div at bounding box center [422, 284] width 7 height 9
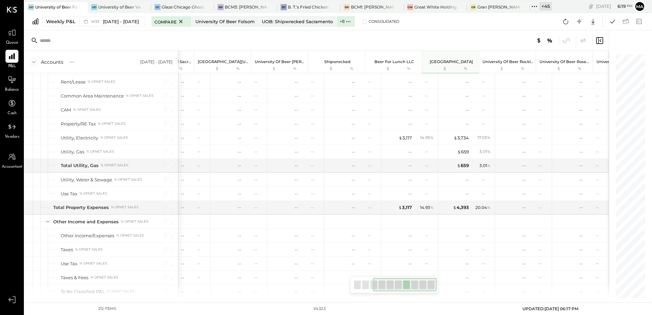
scroll to position [0, 138]
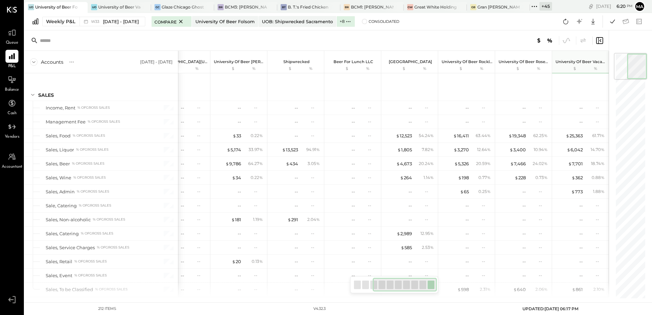
click at [369, 287] on div at bounding box center [394, 284] width 88 height 17
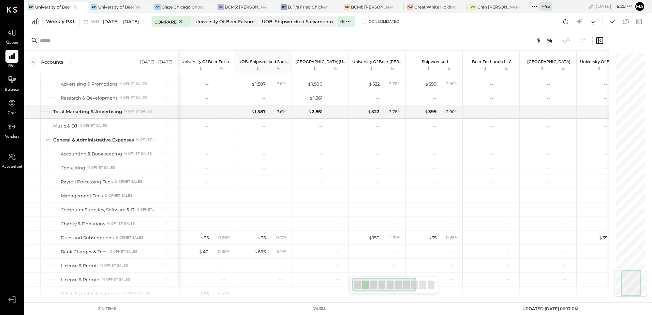
scroll to position [1806, 0]
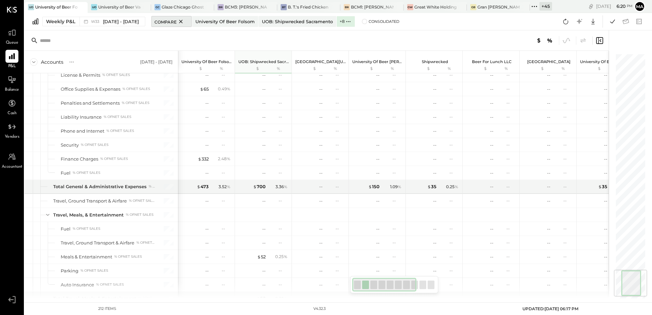
click at [178, 21] on icon at bounding box center [181, 21] width 9 height 8
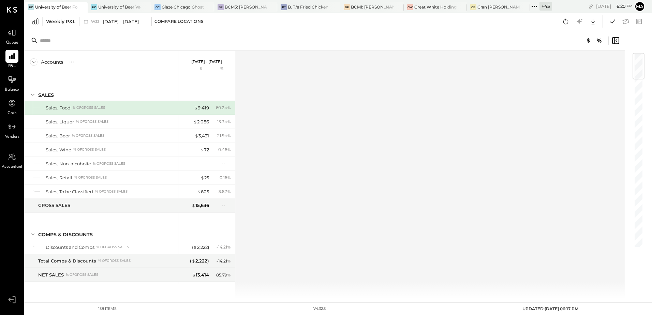
click at [548, 7] on div "+ 45" at bounding box center [545, 6] width 13 height 9
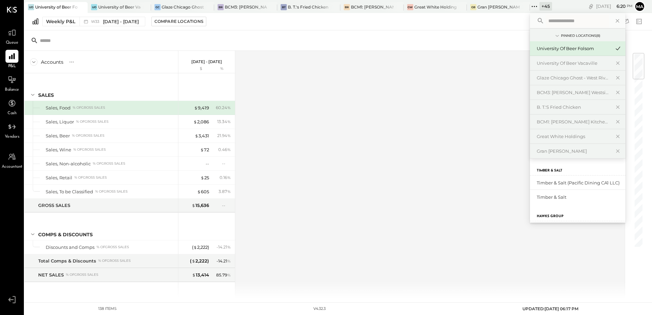
click at [553, 20] on input "text" at bounding box center [576, 21] width 63 height 12
type input "***"
click at [554, 185] on div "Captain [PERSON_NAME]'s Mcalestar" at bounding box center [573, 183] width 74 height 6
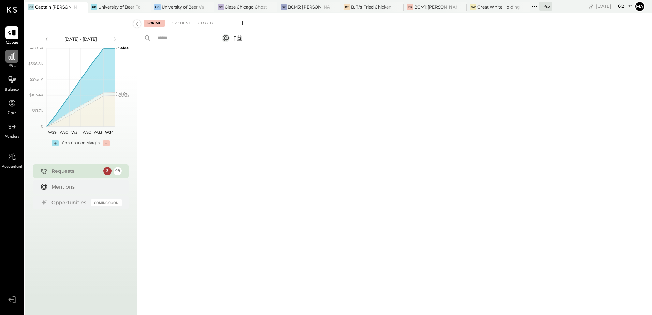
click at [13, 61] on div at bounding box center [11, 56] width 13 height 13
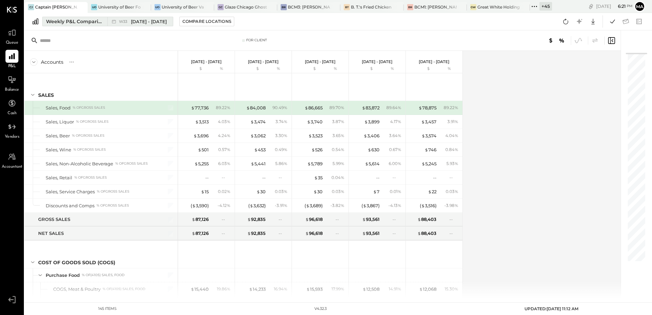
click at [137, 23] on span "Aug 11 - 17, 2025" at bounding box center [149, 21] width 36 height 6
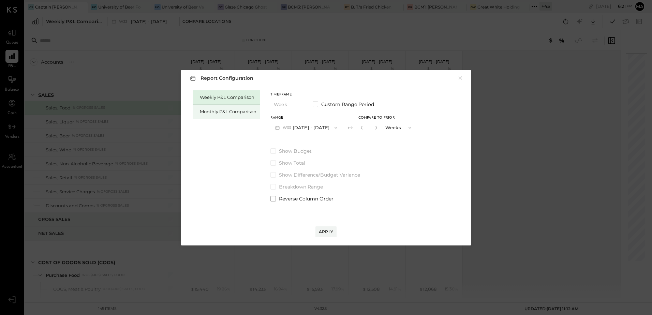
click at [229, 110] on div "Monthly P&L Comparison" at bounding box center [228, 111] width 57 height 6
click at [222, 95] on div "Weekly P&L Comparison" at bounding box center [228, 97] width 57 height 6
click at [321, 128] on button "W34 Aug 18 - 24, 2025" at bounding box center [306, 127] width 72 height 13
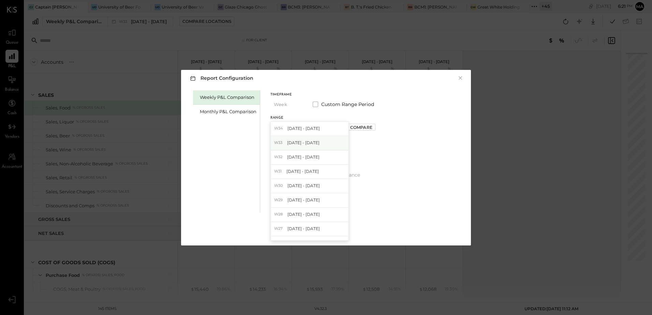
click at [317, 143] on span "Aug 11 - 17, 2025" at bounding box center [303, 143] width 32 height 6
click at [328, 232] on div "Apply" at bounding box center [326, 232] width 14 height 6
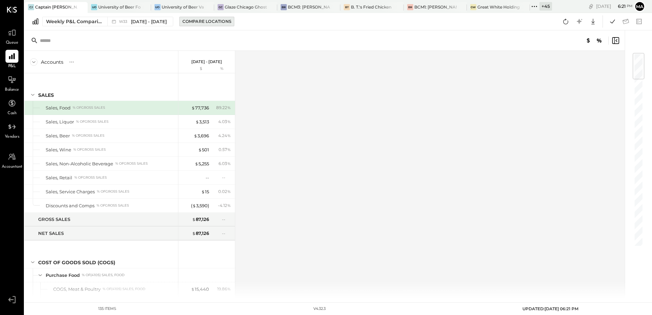
click at [194, 22] on div "Compare Locations" at bounding box center [206, 21] width 49 height 6
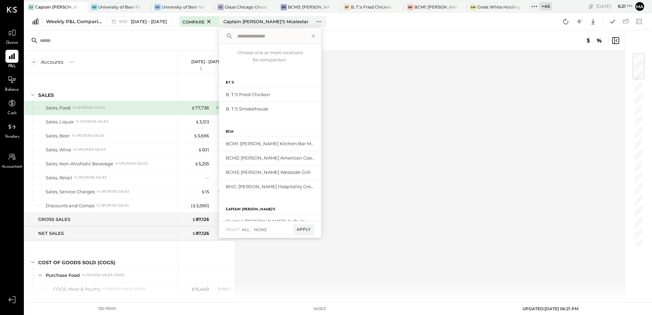
click at [250, 36] on input "text" at bounding box center [269, 36] width 70 height 12
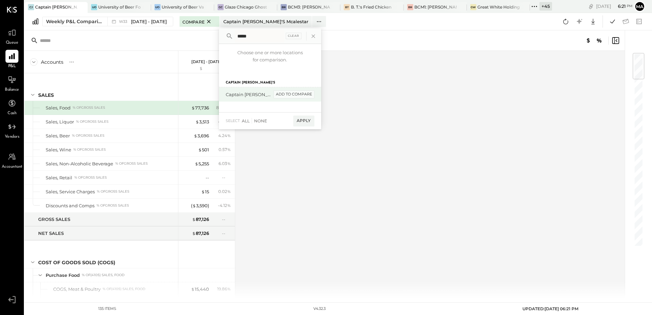
type input "*****"
click at [297, 95] on div "add to compare" at bounding box center [293, 94] width 41 height 8
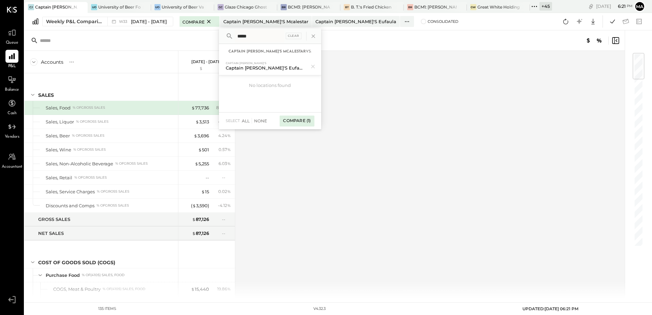
click at [292, 121] on div "Compare (1)" at bounding box center [296, 121] width 34 height 11
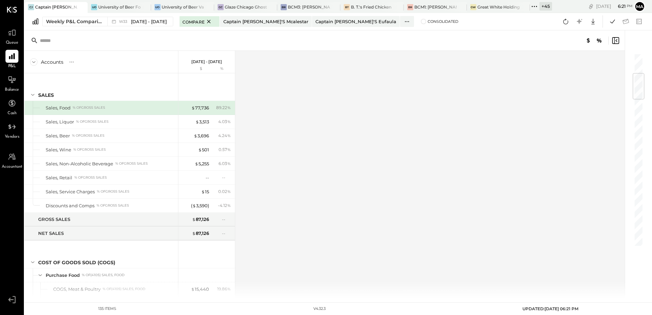
scroll to position [204, 0]
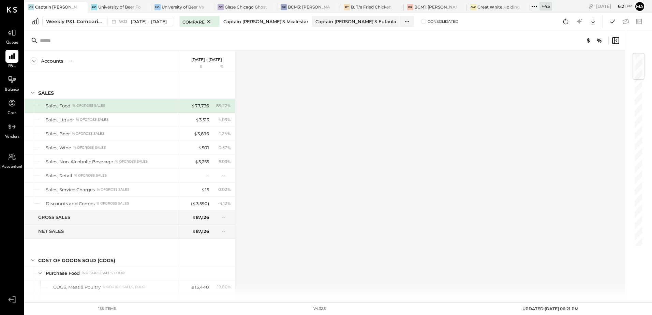
click at [248, 17] on button "Captain [PERSON_NAME]'s Mcalestar" at bounding box center [266, 21] width 92 height 11
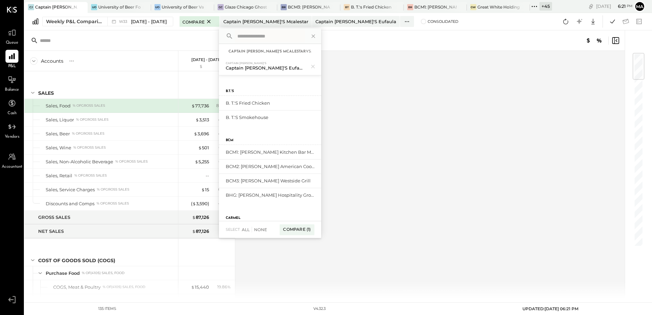
click at [339, 59] on div "Accounts S % GL [DATE] - [DATE] $ % SALES Sales, Food % of GROSS SALES Sales, L…" at bounding box center [325, 174] width 601 height 247
click at [322, 24] on div "Captain [PERSON_NAME]'s Eufaula" at bounding box center [355, 21] width 81 height 6
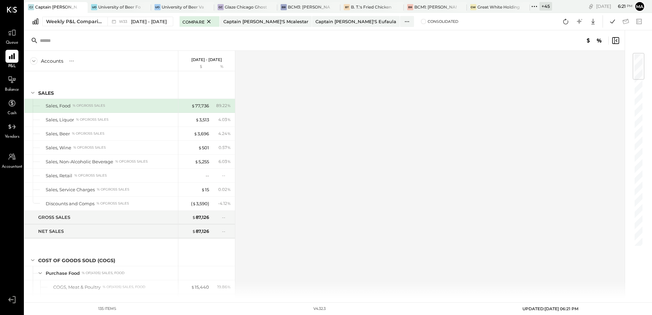
click at [355, 138] on div "Accounts S % GL [DATE] - [DATE] $ % SALES Sales, Food % of GROSS SALES Sales, L…" at bounding box center [325, 174] width 601 height 247
click at [205, 22] on icon at bounding box center [208, 21] width 9 height 8
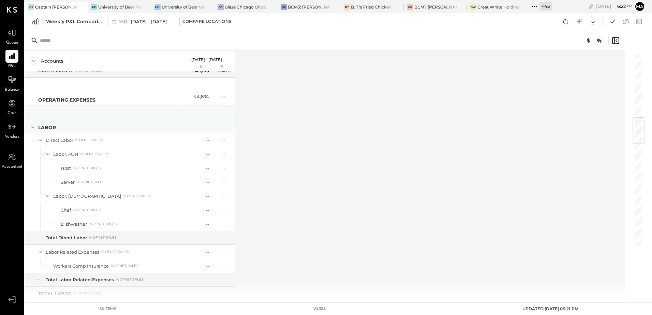
scroll to position [545, 0]
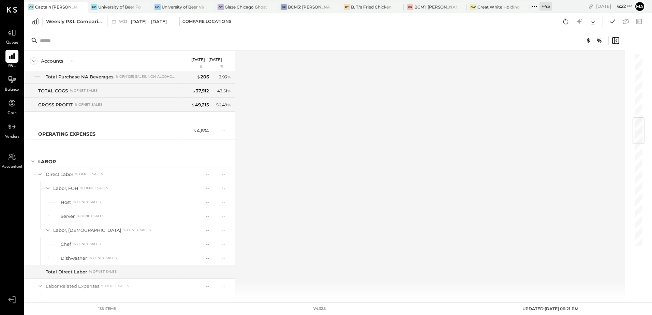
click at [544, 11] on div "+ 45" at bounding box center [541, 6] width 22 height 9
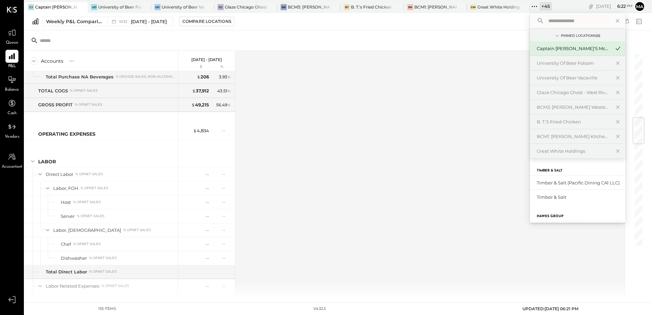
click at [551, 22] on input "text" at bounding box center [576, 21] width 63 height 12
type input "***"
click at [578, 184] on div "Captain [PERSON_NAME]'s Eufaula" at bounding box center [573, 183] width 74 height 6
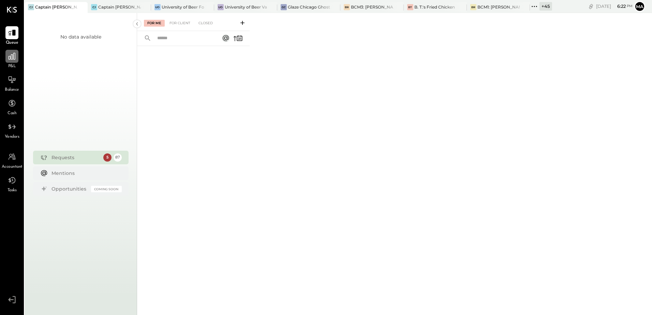
click at [8, 61] on div at bounding box center [11, 56] width 13 height 13
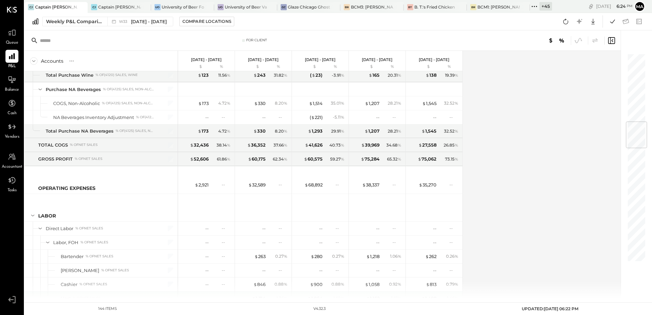
scroll to position [613, 0]
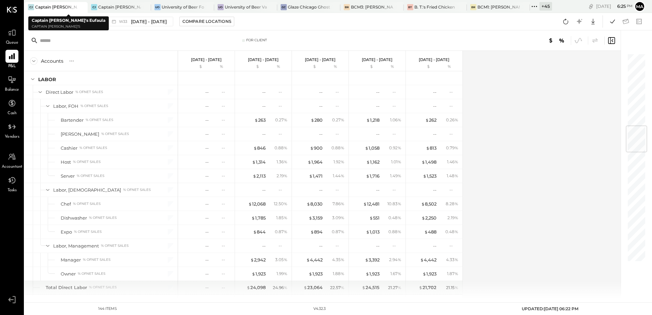
drag, startPoint x: 47, startPoint y: 7, endPoint x: 278, endPoint y: 21, distance: 231.5
click at [278, 21] on div "Weekly P&L Comparison W33 [DATE] - [DATE] Compare Locations Google Sheets Excel" at bounding box center [338, 21] width 627 height 17
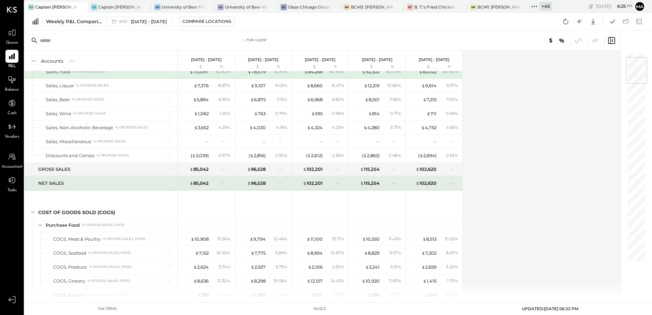
scroll to position [0, 0]
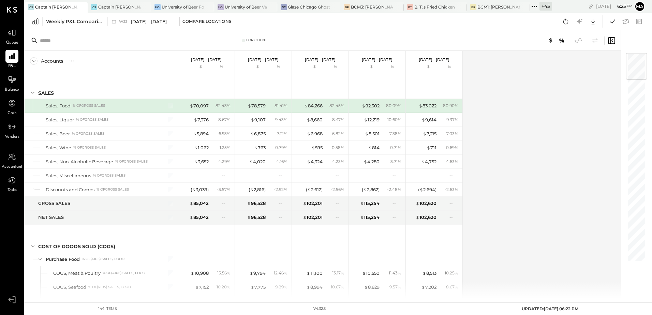
click at [81, 8] on icon at bounding box center [81, 7] width 9 height 8
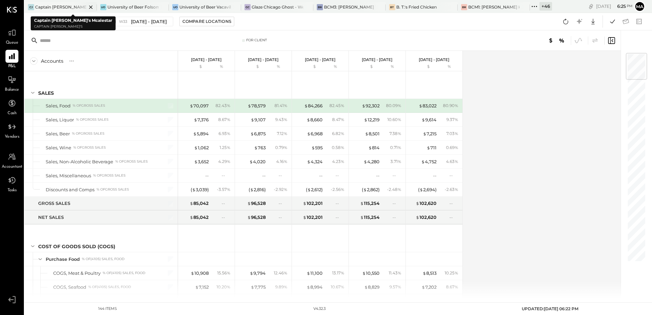
click at [63, 7] on div "Captain [PERSON_NAME]'s Mcalestar" at bounding box center [60, 7] width 51 height 6
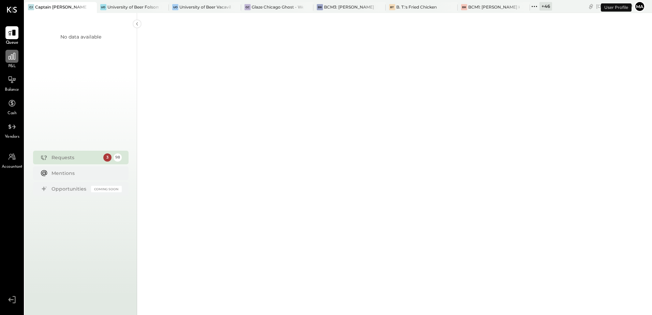
click at [10, 60] on icon at bounding box center [11, 56] width 9 height 9
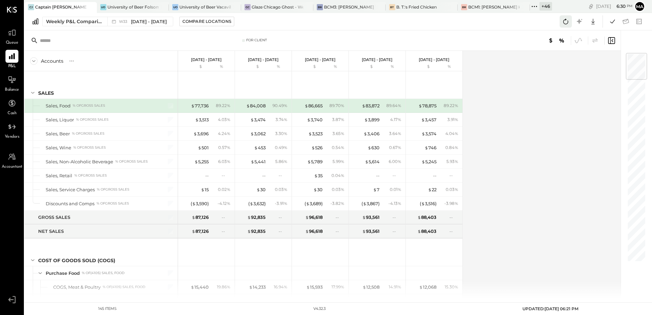
click at [564, 20] on icon at bounding box center [565, 21] width 5 height 5
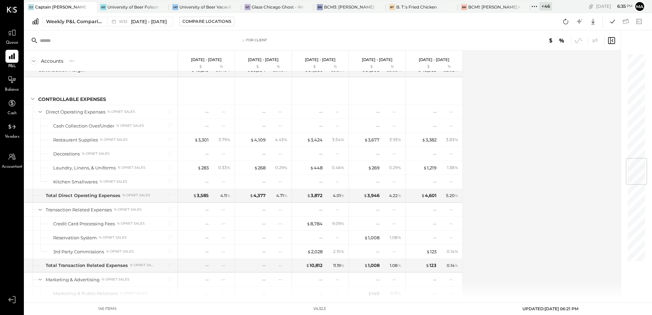
scroll to position [750, 0]
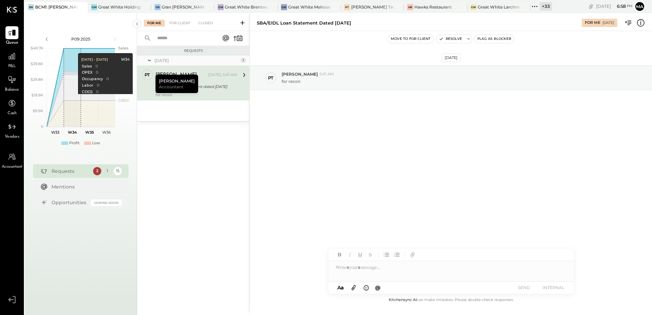
click at [548, 9] on div "+ 33" at bounding box center [545, 6] width 12 height 9
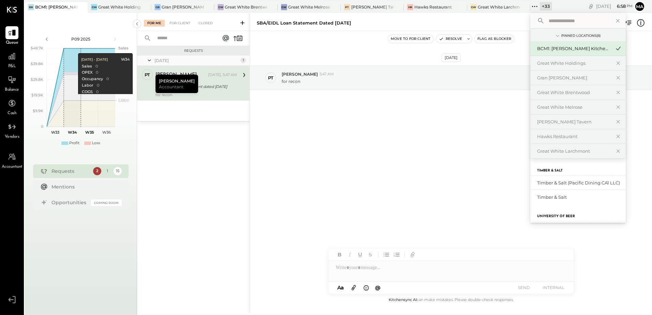
click at [553, 20] on input "text" at bounding box center [577, 21] width 63 height 12
type input "****"
click at [584, 48] on div "BCM1: [PERSON_NAME] Kitchen Bar Market" at bounding box center [574, 48] width 74 height 6
click at [313, 144] on div "[DATE] PT [PERSON_NAME] 5:47 AM for recon" at bounding box center [451, 163] width 402 height 265
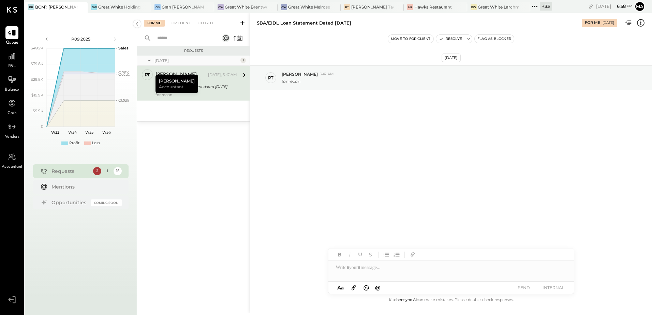
click at [11, 91] on span "Balance" at bounding box center [12, 90] width 14 height 6
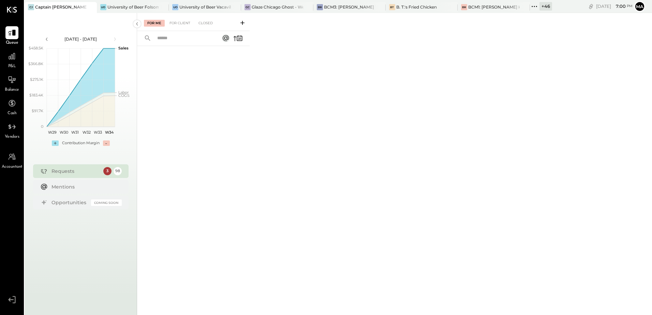
click at [541, 9] on div "+ 46" at bounding box center [545, 6] width 13 height 9
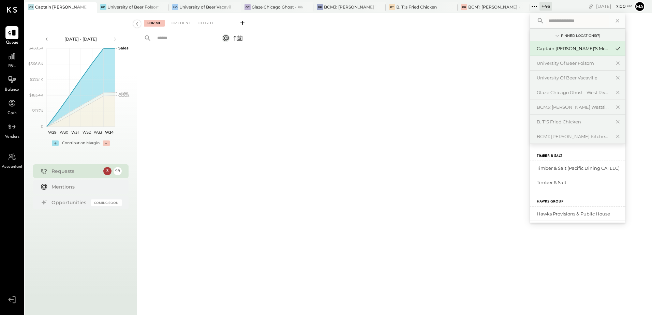
click at [552, 24] on input "text" at bounding box center [576, 21] width 63 height 12
type input "*"
type input "****"
click at [582, 136] on div "BCM1: [PERSON_NAME] Kitchen Bar Market" at bounding box center [573, 136] width 74 height 6
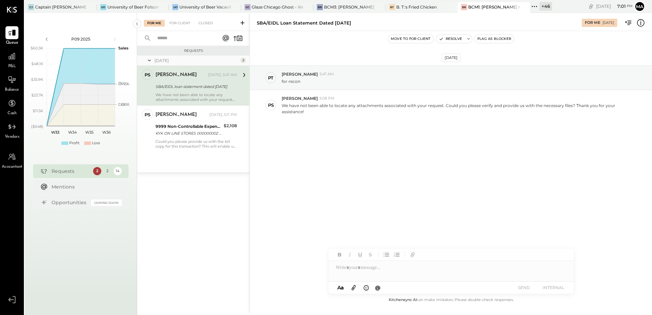
click at [12, 164] on span "Accountant" at bounding box center [12, 167] width 21 height 6
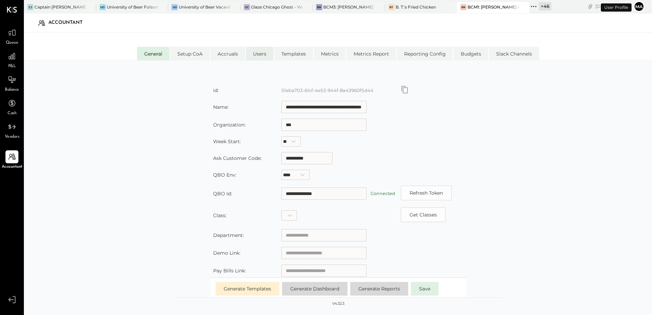
click at [253, 53] on li "Users" at bounding box center [260, 54] width 28 height 14
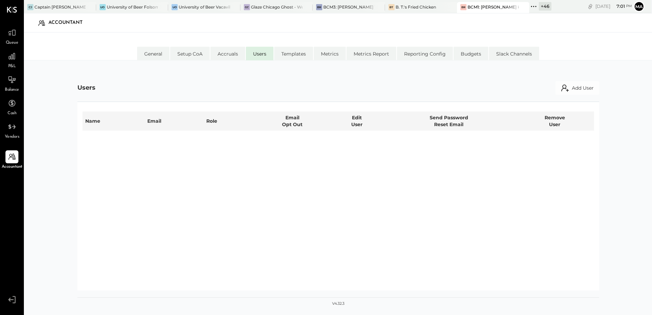
select select "**********"
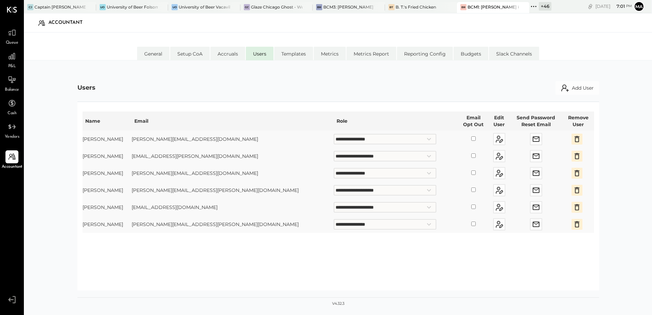
click at [334, 223] on select "**********" at bounding box center [385, 224] width 102 height 10
click at [334, 219] on select "**********" at bounding box center [385, 224] width 102 height 10
select select "**********"
click at [155, 53] on li "General" at bounding box center [153, 54] width 32 height 14
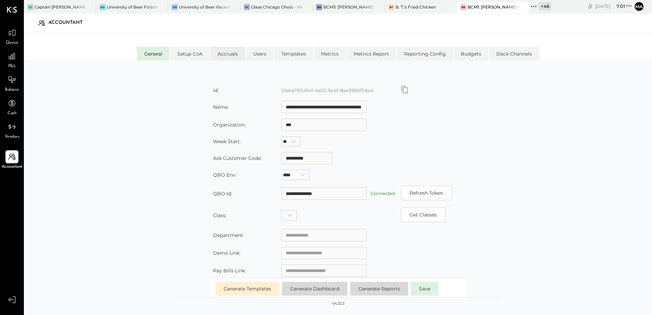
click at [229, 51] on li "Accruals" at bounding box center [227, 54] width 35 height 14
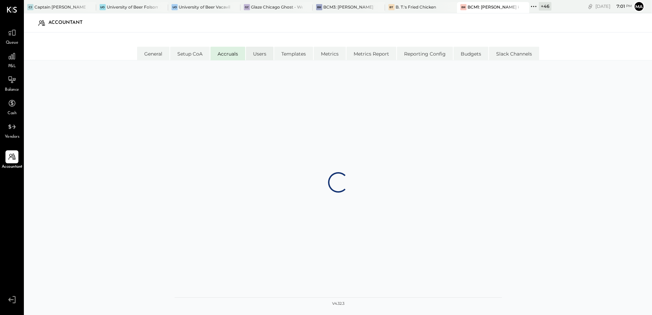
click at [265, 54] on li "Users" at bounding box center [260, 54] width 28 height 14
select select "**********"
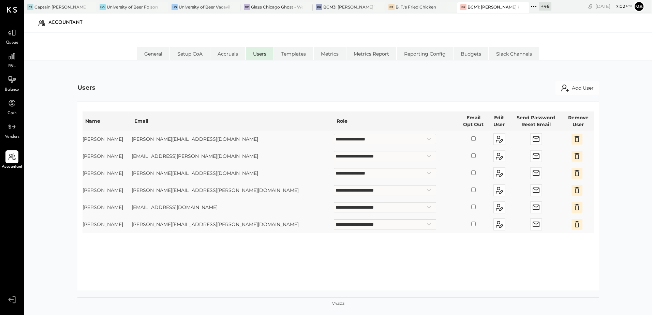
click at [8, 63] on span "P&L" at bounding box center [12, 66] width 8 height 6
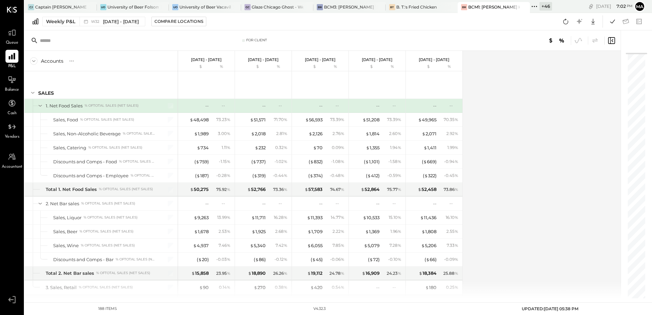
click at [11, 59] on icon at bounding box center [11, 56] width 9 height 9
click at [12, 157] on icon at bounding box center [11, 156] width 9 height 9
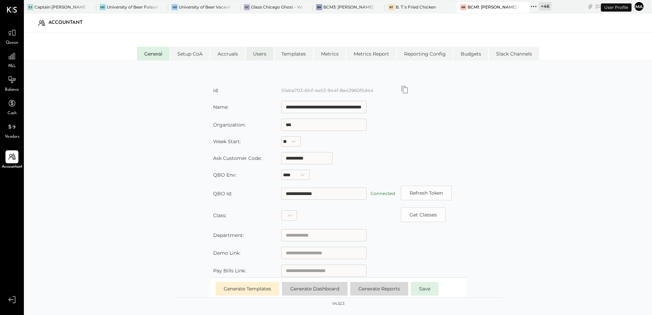
click at [258, 57] on li "Users" at bounding box center [260, 54] width 28 height 14
select select "**********"
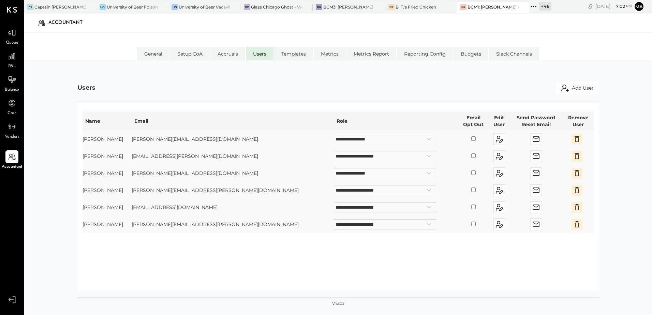
click at [573, 156] on icon "button" at bounding box center [577, 156] width 8 height 8
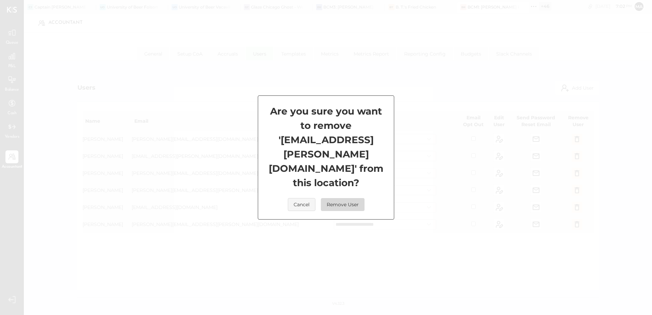
click at [346, 198] on button "Remove User" at bounding box center [343, 204] width 44 height 13
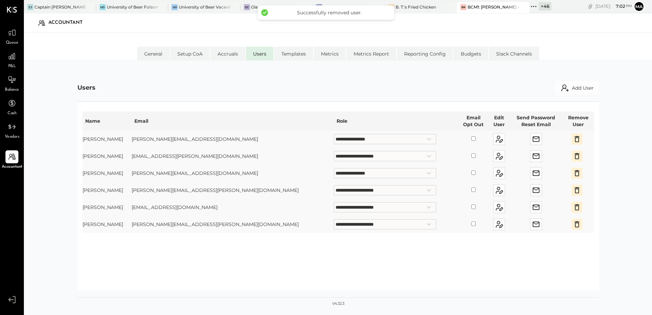
click at [80, 63] on div "**********" at bounding box center [338, 196] width 628 height 271
click at [152, 53] on li "General" at bounding box center [153, 54] width 32 height 14
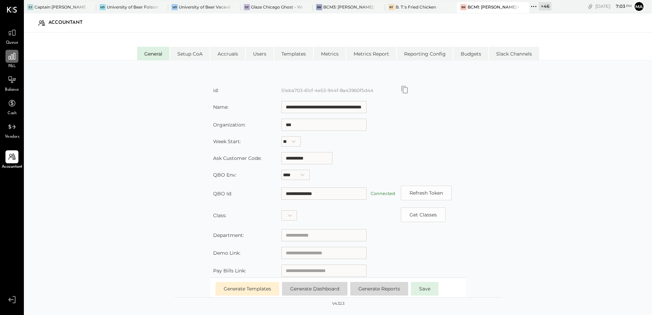
click at [9, 58] on icon at bounding box center [12, 56] width 7 height 7
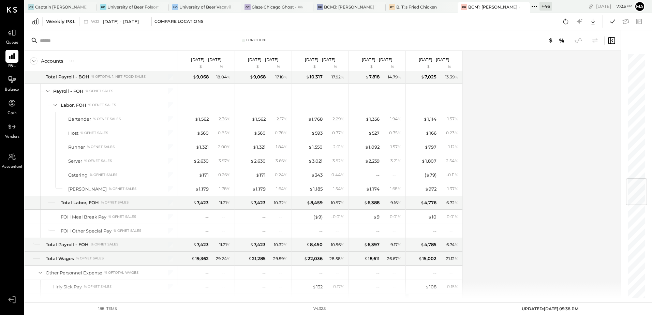
scroll to position [1056, 0]
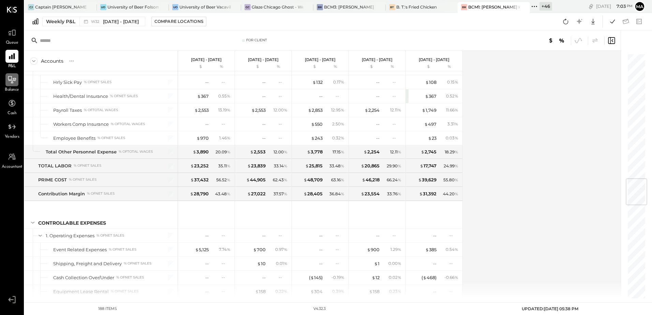
click at [14, 86] on div at bounding box center [11, 79] width 13 height 13
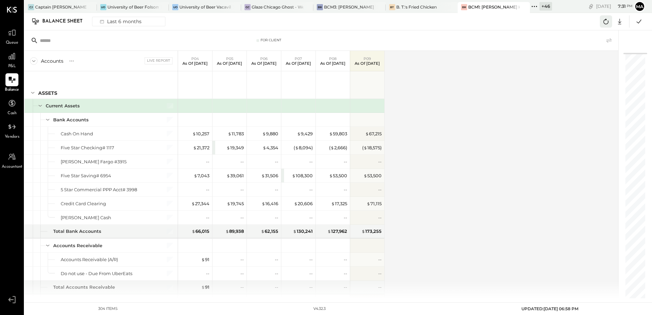
click at [607, 20] on icon at bounding box center [605, 21] width 9 height 9
